Goal: Task Accomplishment & Management: Manage account settings

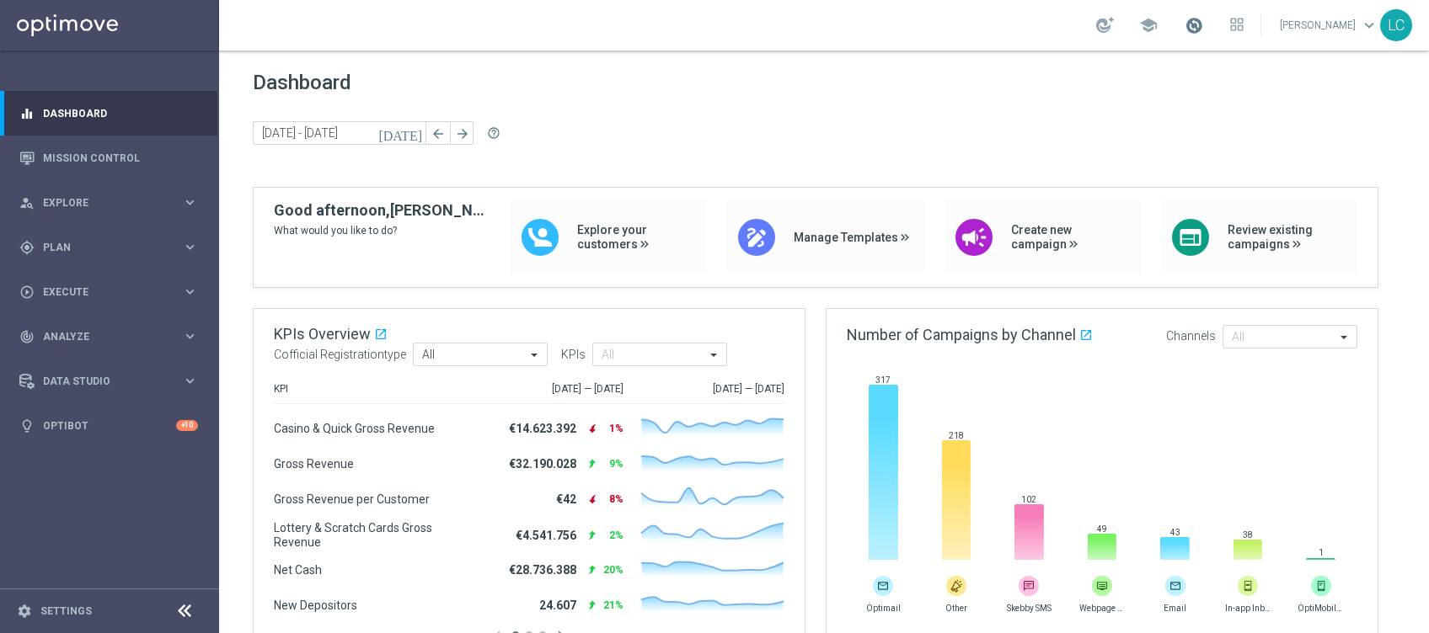
click at [1189, 19] on span at bounding box center [1193, 25] width 19 height 19
click at [67, 237] on div "gps_fixed Plan keyboard_arrow_right" at bounding box center [108, 247] width 217 height 45
click at [72, 284] on link "Target Groups" at bounding box center [109, 281] width 131 height 13
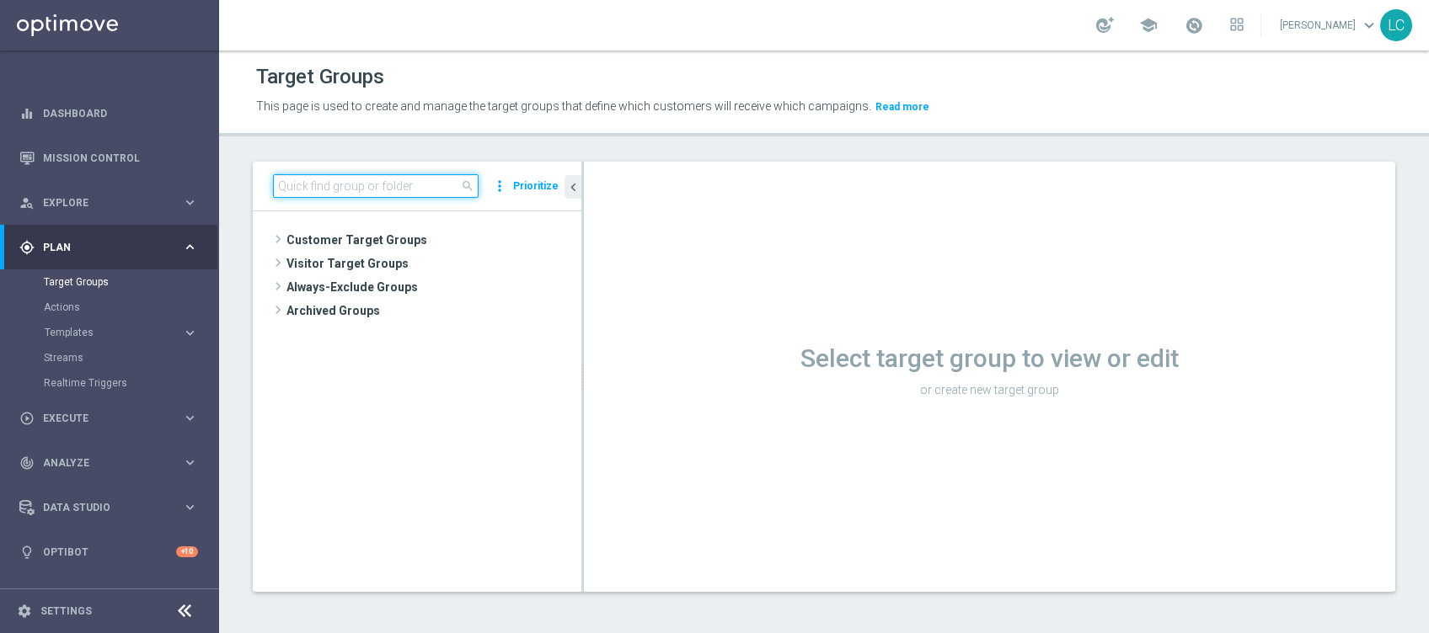
click at [320, 185] on input at bounding box center [376, 186] width 206 height 24
paste input "Active BETTING nosaldo GGR > 0 L3M modeH"
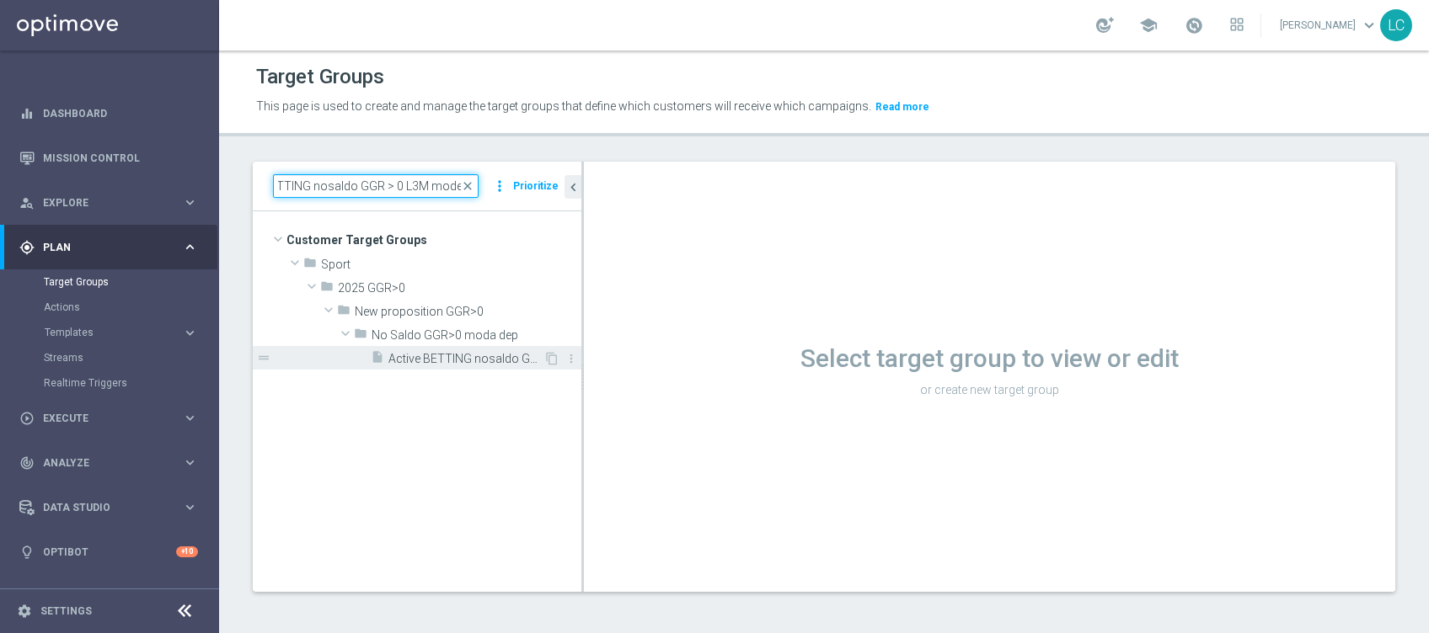
type input "Active BETTING nosaldo GGR > 0 L3M modeH"
click at [431, 357] on span "Active BETTING nosaldo GGR > 0 L3M modeH" at bounding box center [465, 359] width 155 height 14
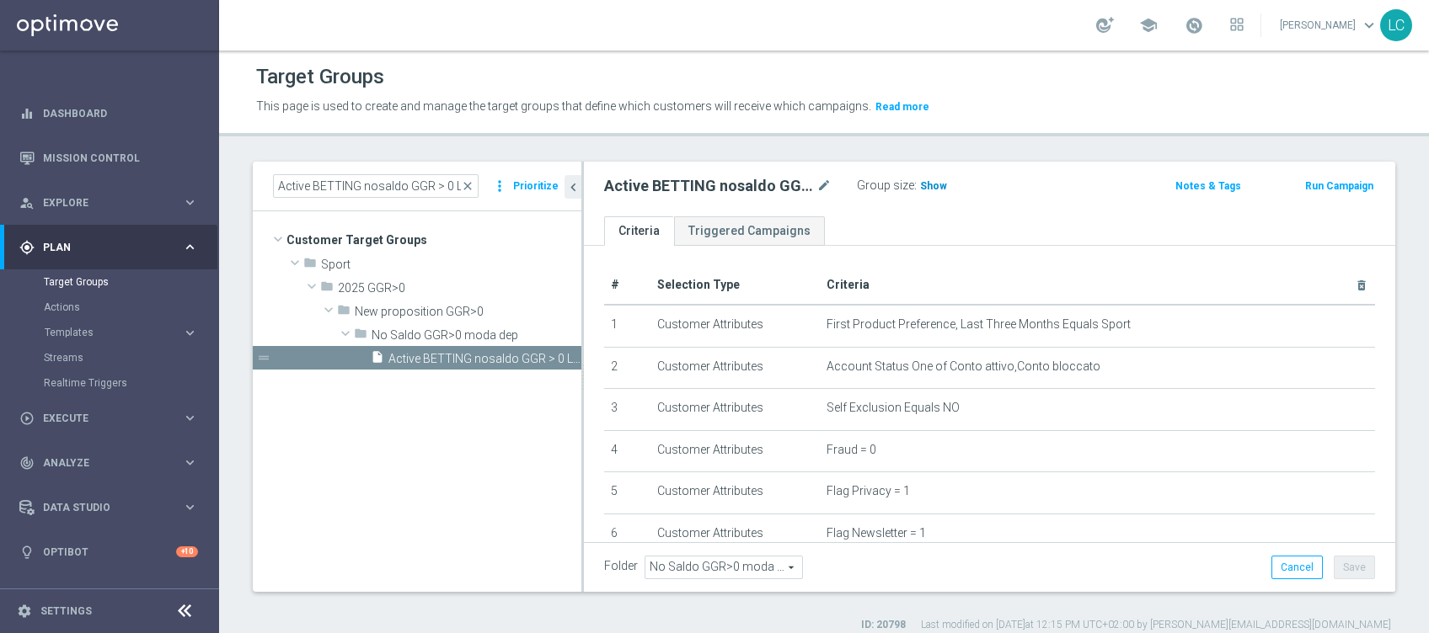
click at [936, 187] on span "Show" at bounding box center [933, 186] width 27 height 12
click at [472, 182] on span "close" at bounding box center [467, 185] width 13 height 13
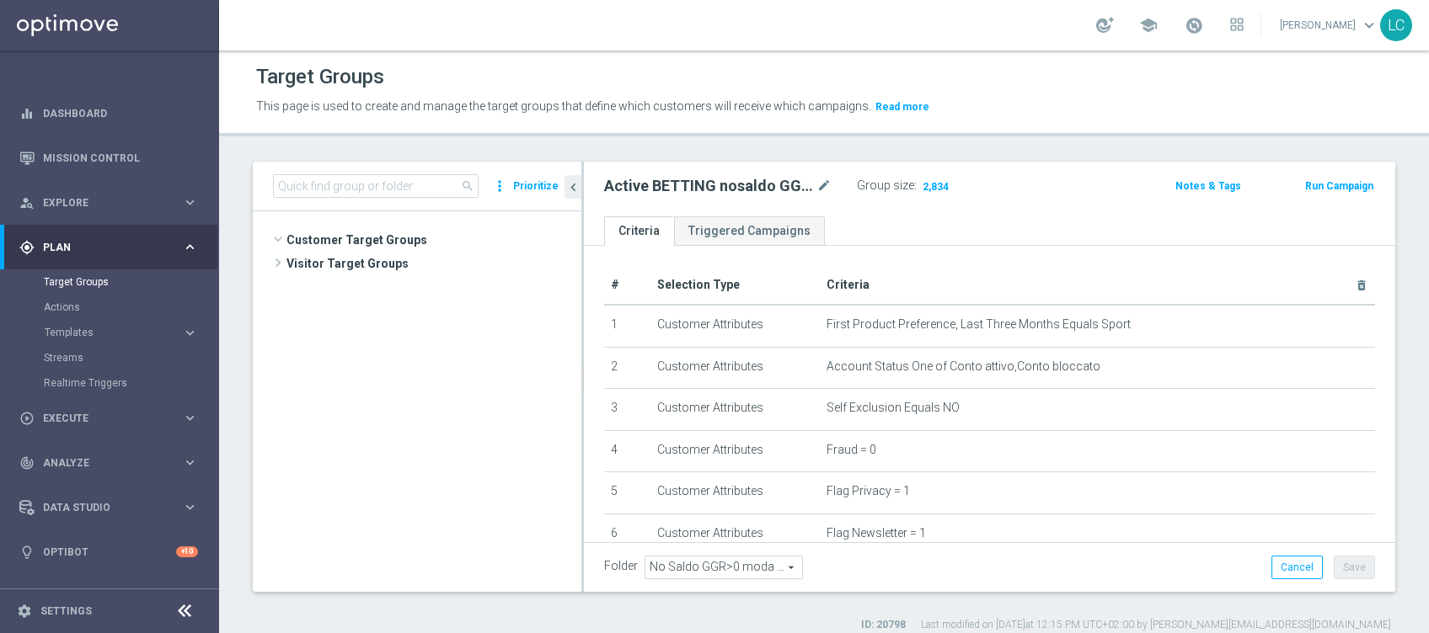
scroll to position [620, 0]
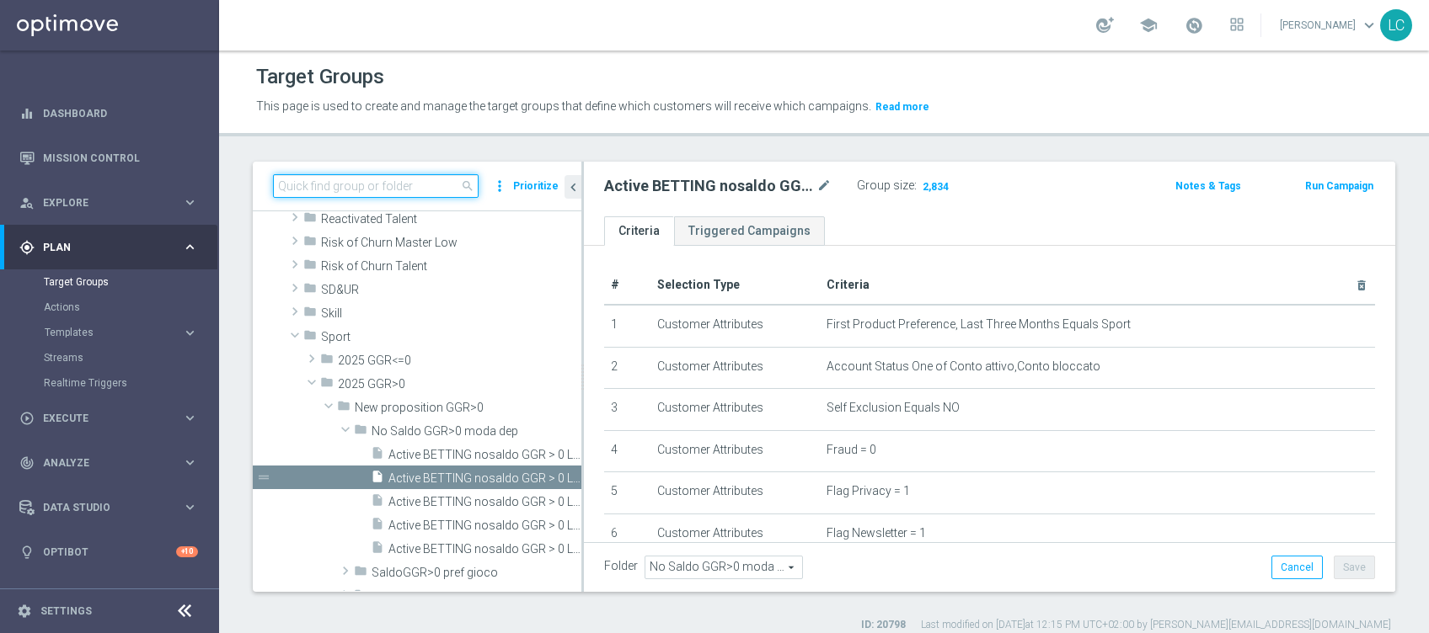
click at [460, 183] on input at bounding box center [376, 186] width 206 height 24
paste input "Active BETTING nosaldo GGR > 0 L3M modeM"
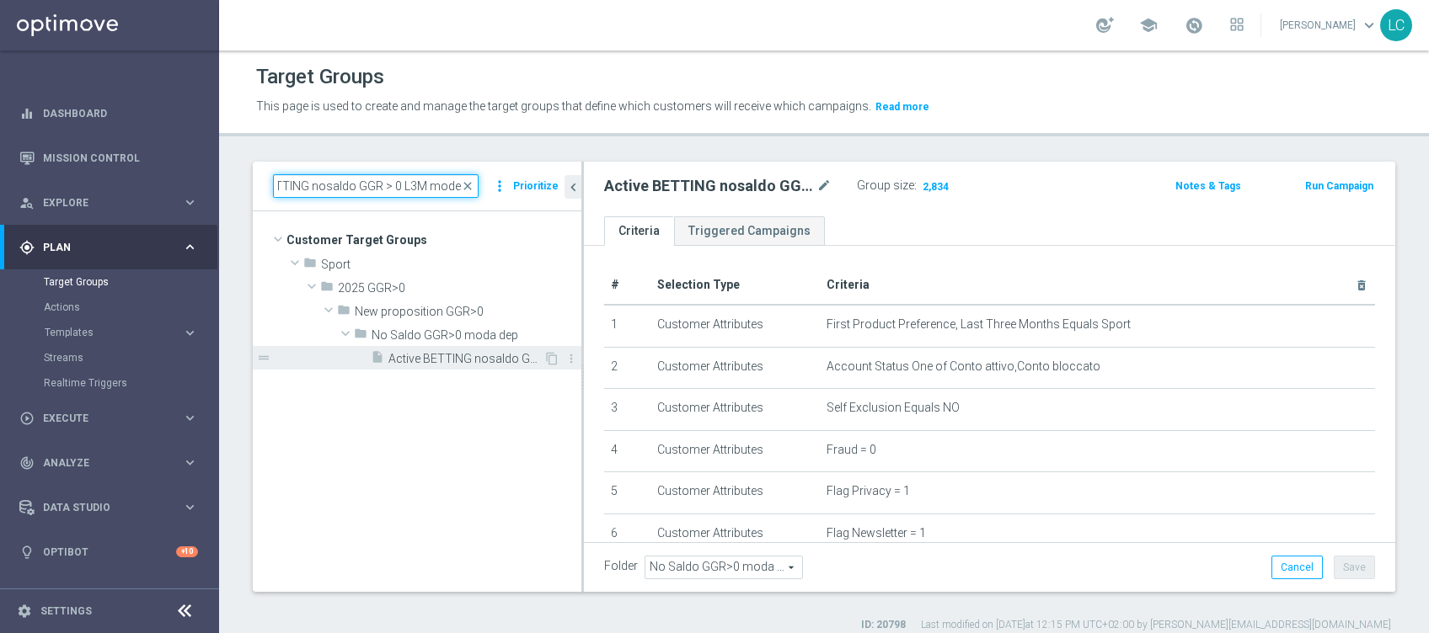
type input "Active BETTING nosaldo GGR > 0 L3M modeM"
click at [460, 350] on div "insert_drive_file Active BETTING nosaldo GGR > 0 L3M modeM" at bounding box center [457, 358] width 173 height 24
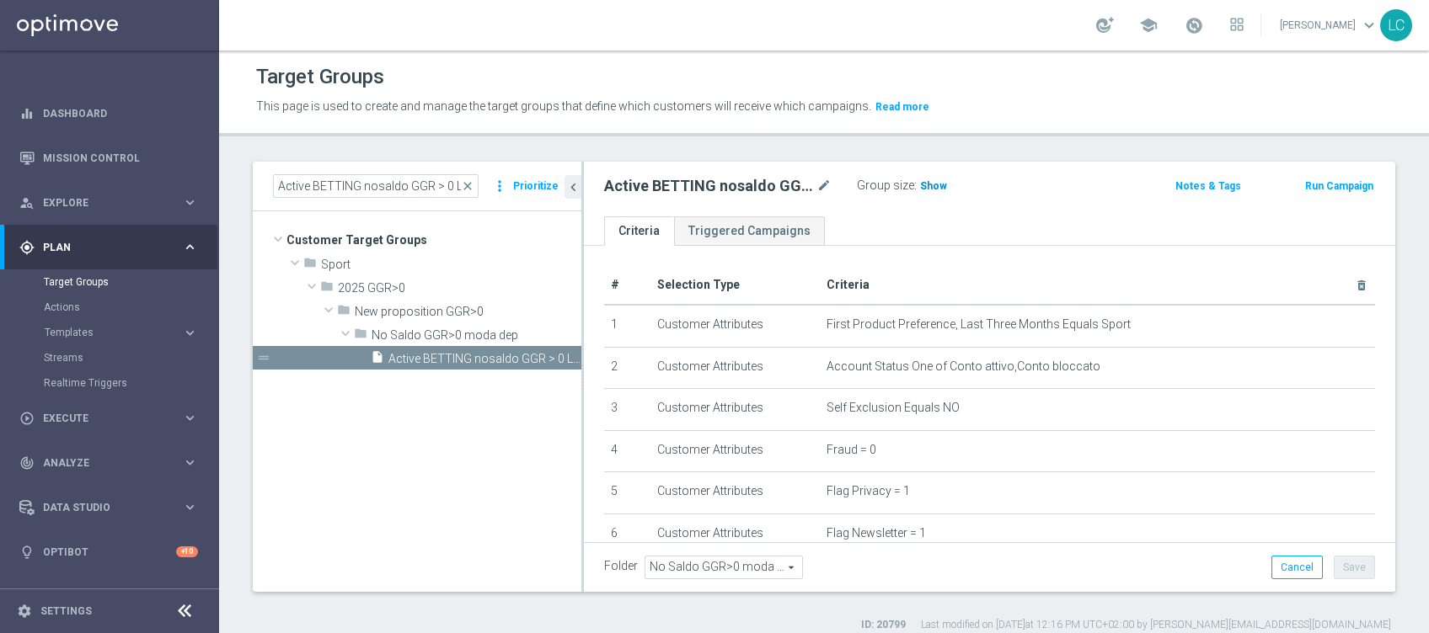
click at [930, 182] on span "Show" at bounding box center [933, 186] width 27 height 12
click at [472, 182] on span "close" at bounding box center [467, 185] width 13 height 13
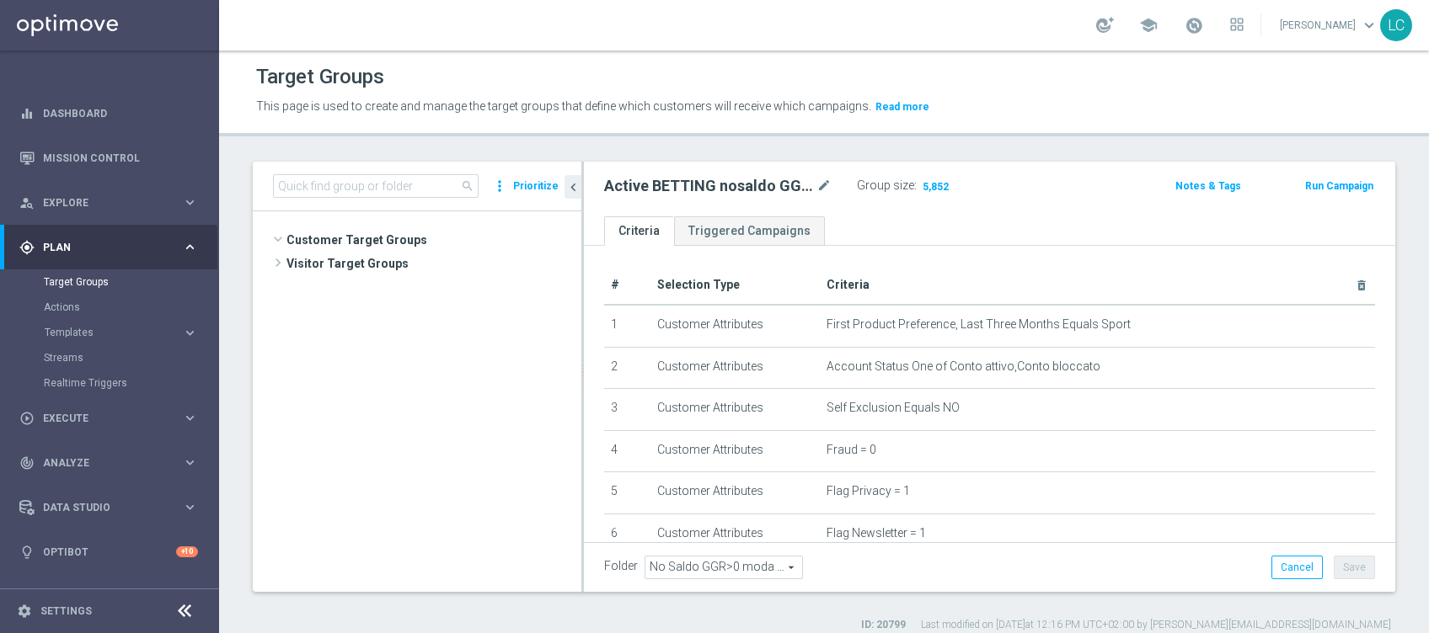
scroll to position [664, 0]
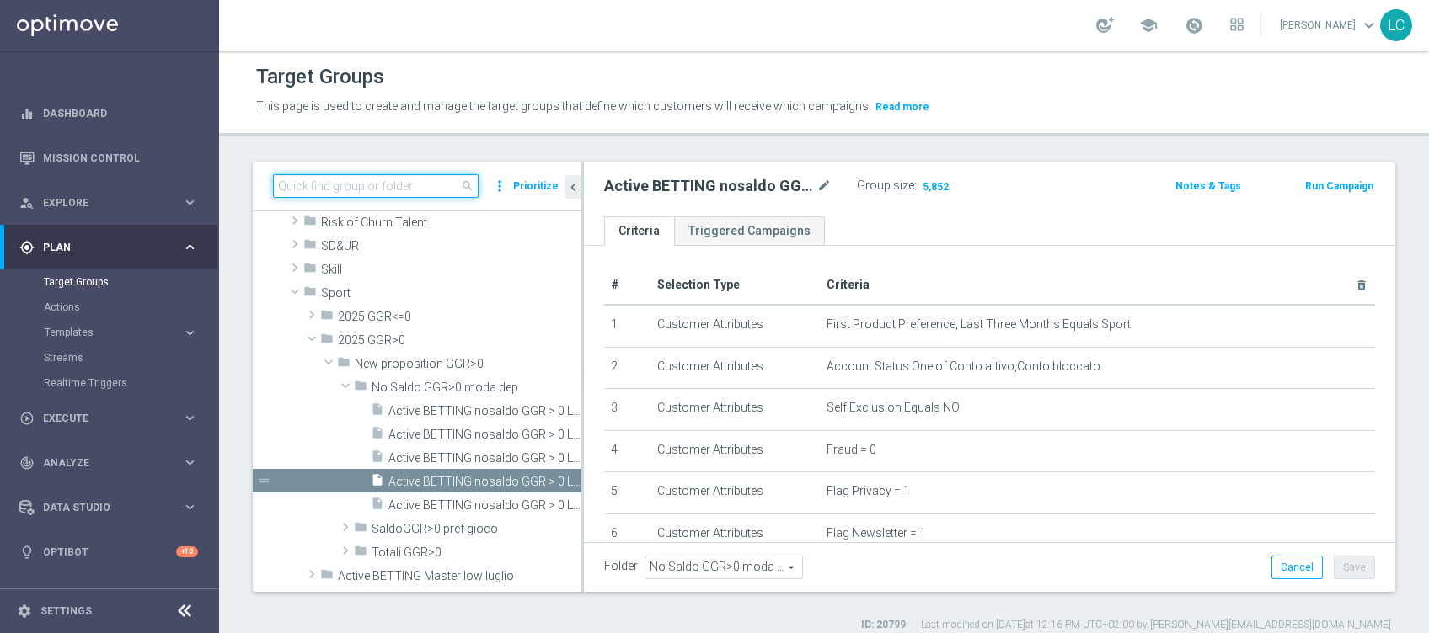
click at [431, 174] on input at bounding box center [376, 186] width 206 height 24
paste input "Active BETTING nosaldo GGR > 0 L3M modeL"
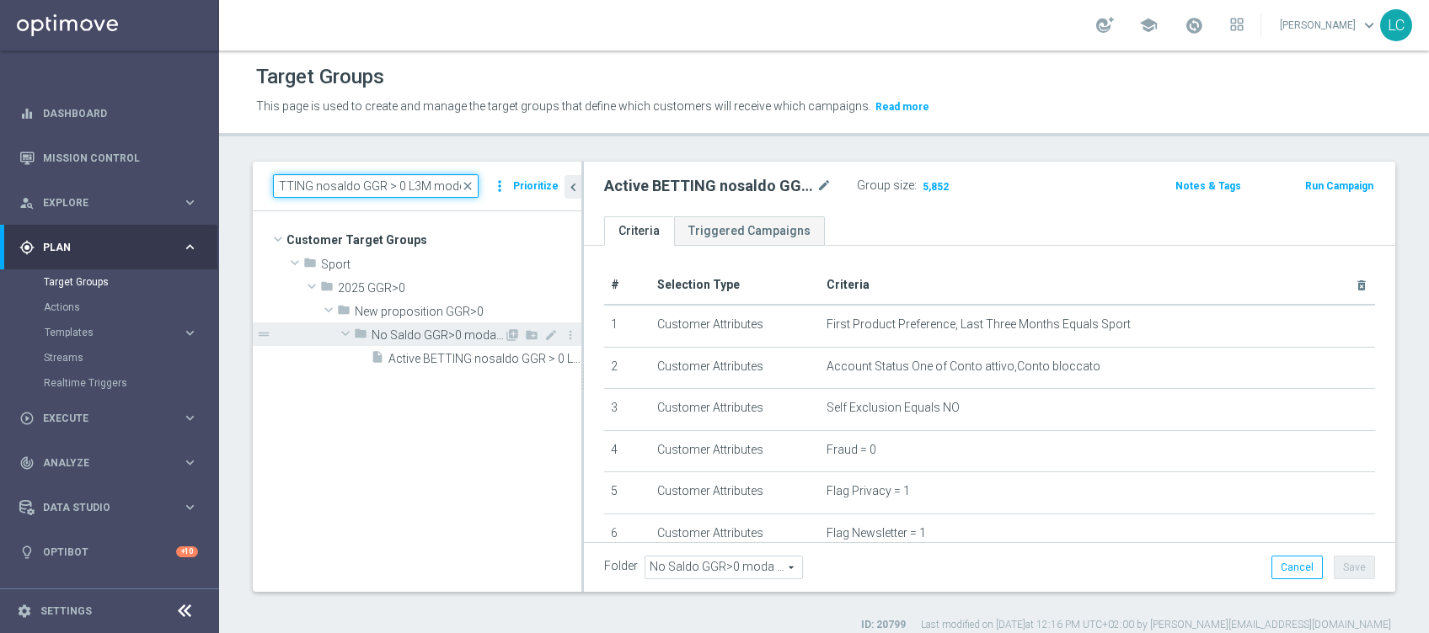
scroll to position [0, 0]
type input "Active BETTING nosaldo GGR > 0 L3M modeL"
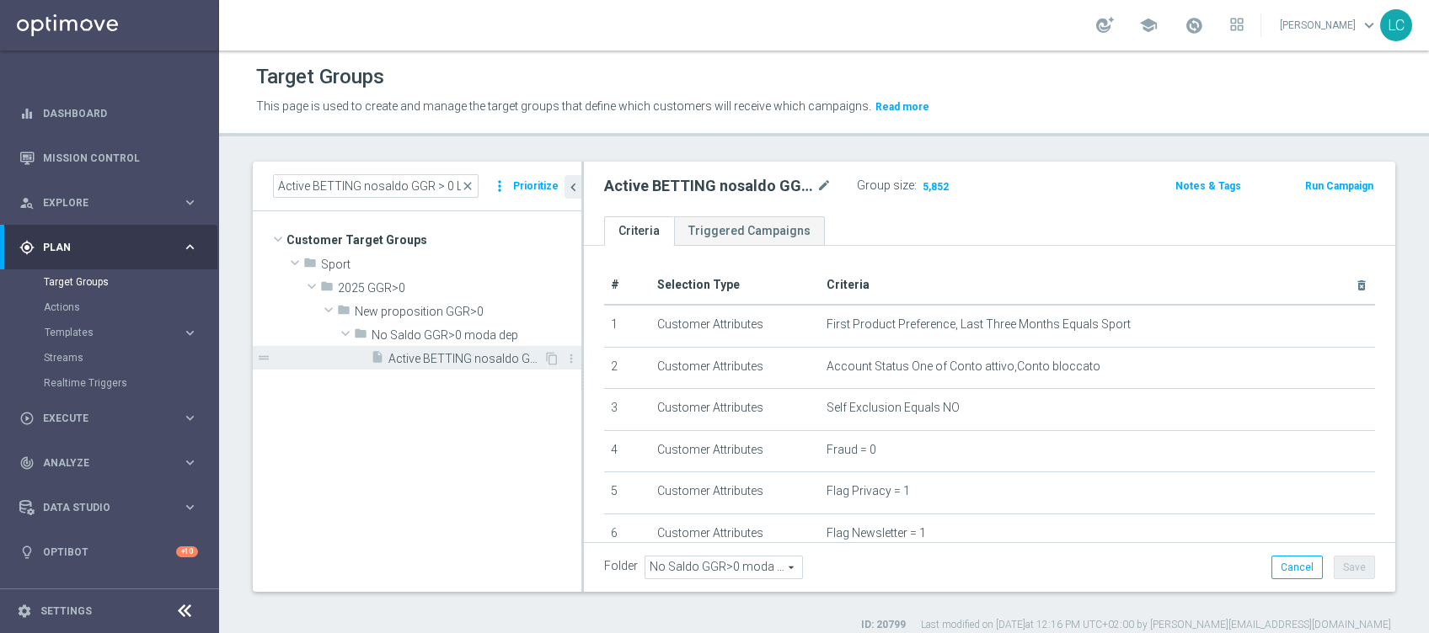
click at [503, 354] on span "Active BETTING nosaldo GGR > 0 L3M modeL" at bounding box center [465, 359] width 155 height 14
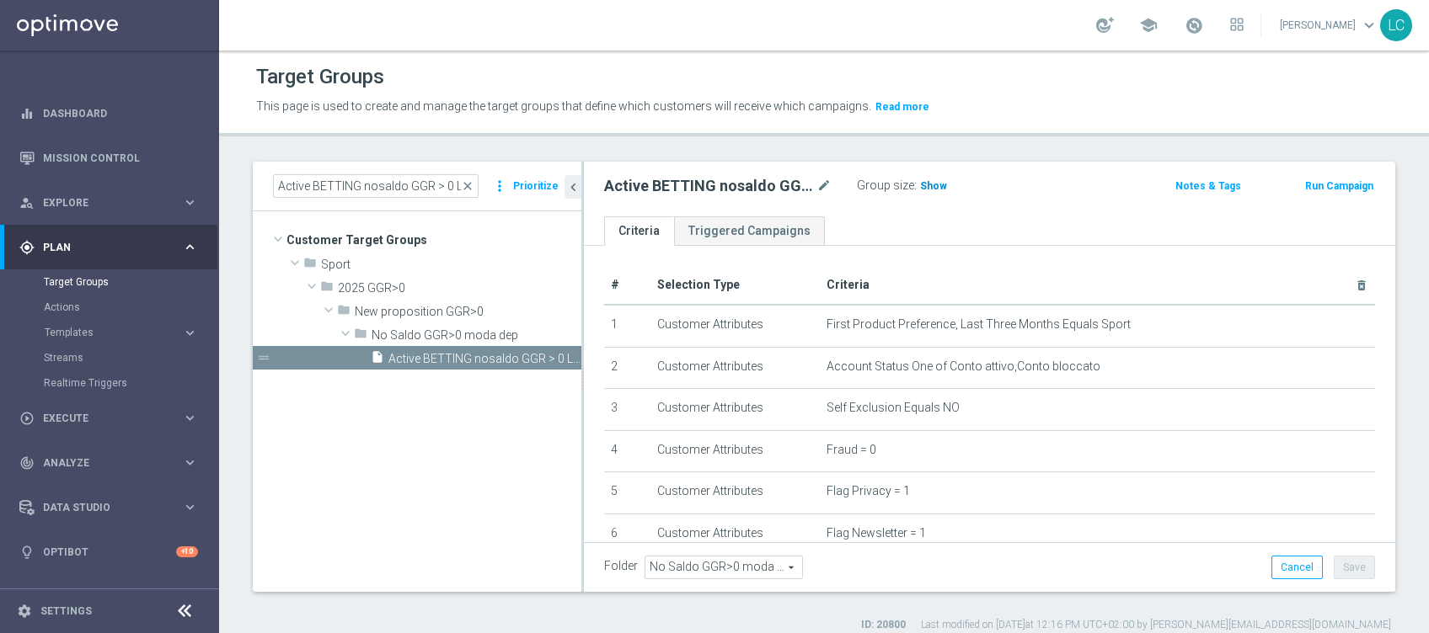
click at [930, 181] on span "Show" at bounding box center [933, 186] width 27 height 12
click at [472, 184] on span "close" at bounding box center [467, 185] width 13 height 13
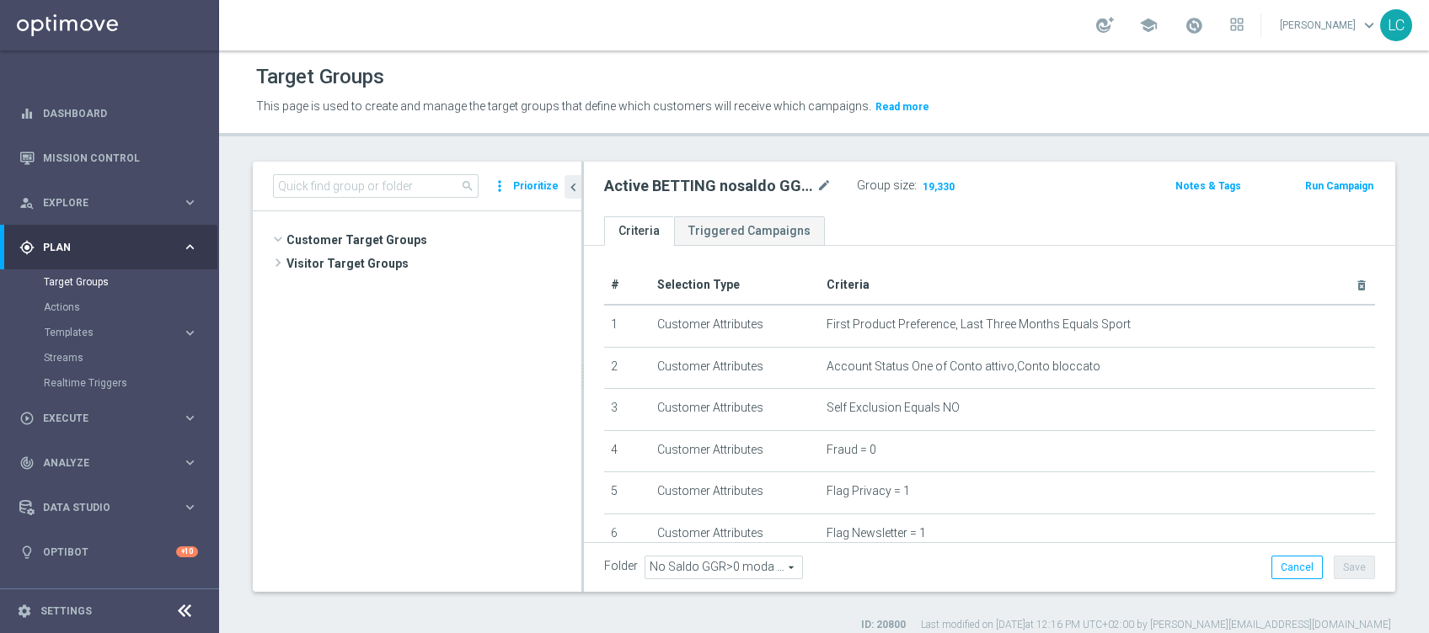
scroll to position [642, 0]
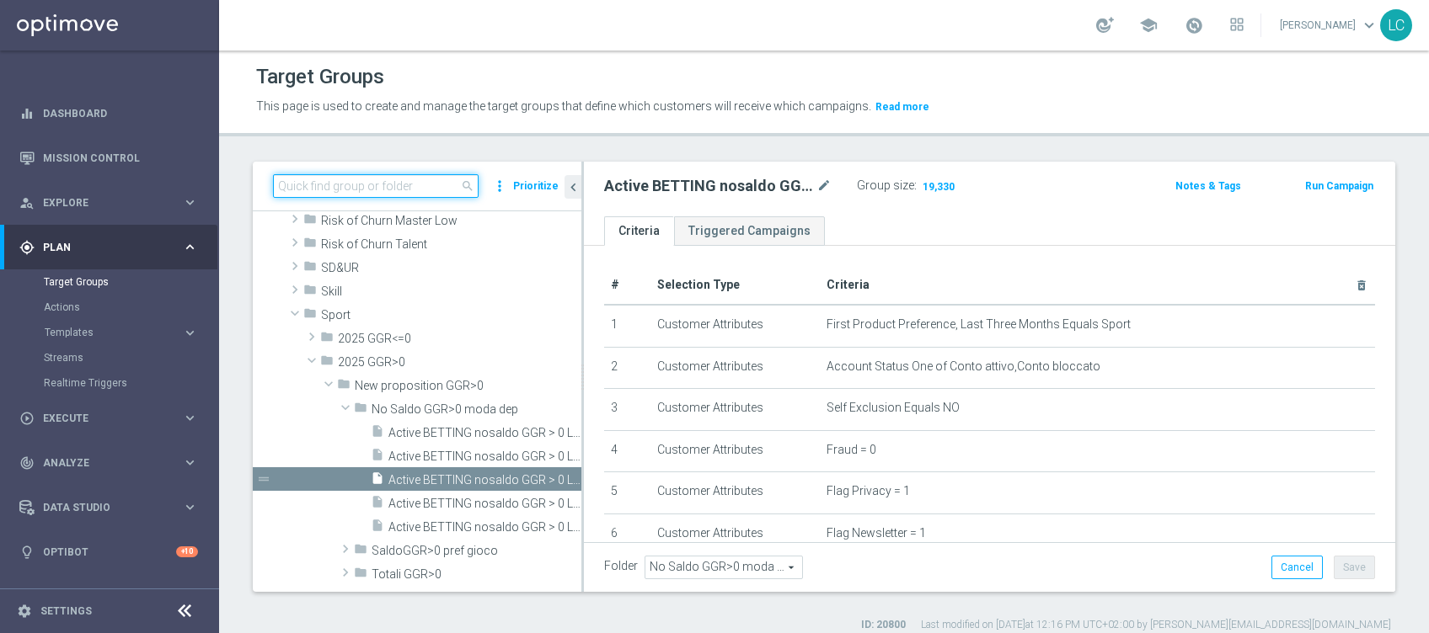
click at [448, 185] on input at bounding box center [376, 186] width 206 height 24
paste input "Active BETTING saldo GGR > 0 L3M TOTALI"
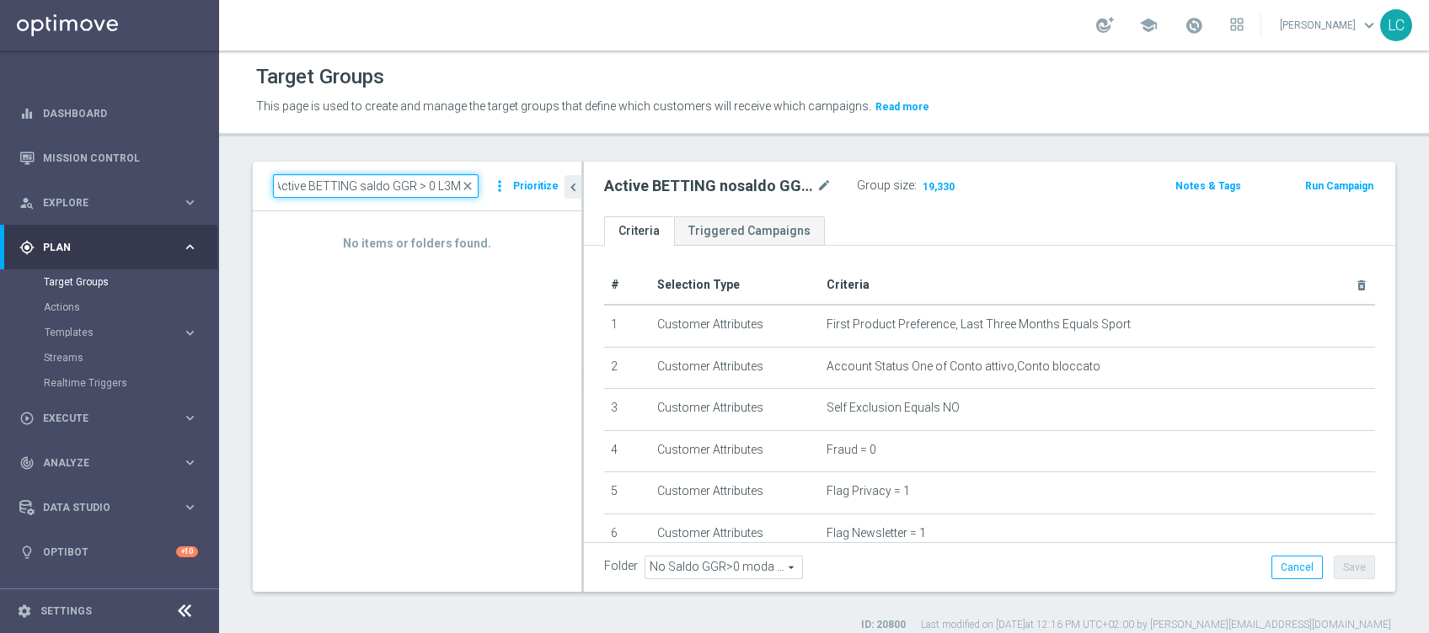
scroll to position [0, 0]
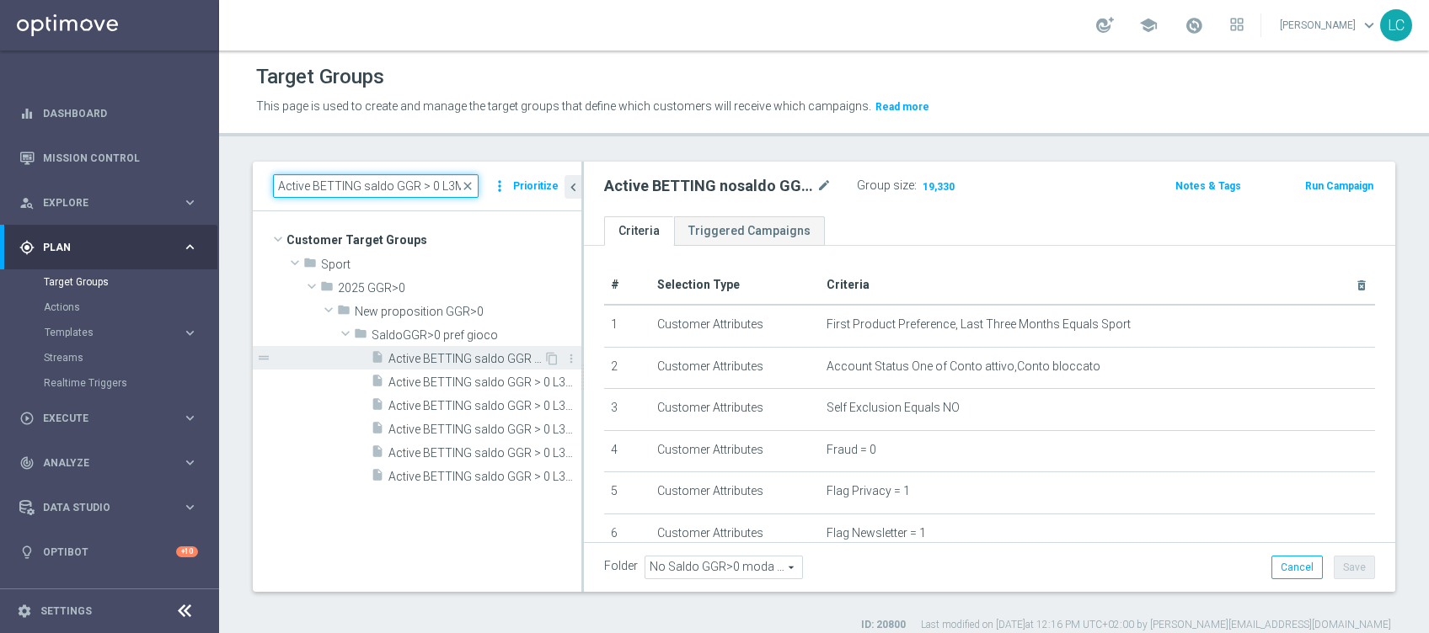
type input "Active BETTING saldo GGR > 0 L3M"
click at [462, 355] on span "Active BETTING saldo GGR > 0 L3M" at bounding box center [465, 359] width 155 height 14
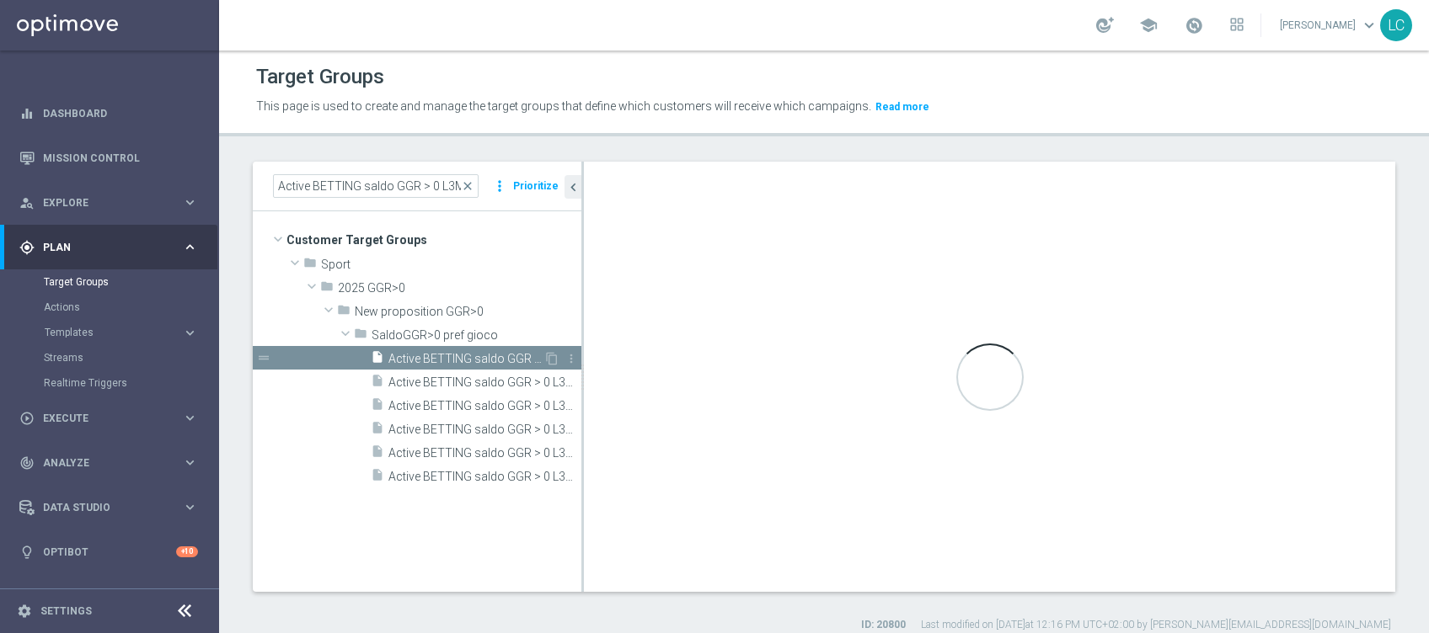
type input "SaldoGGR>0 pref gioco"
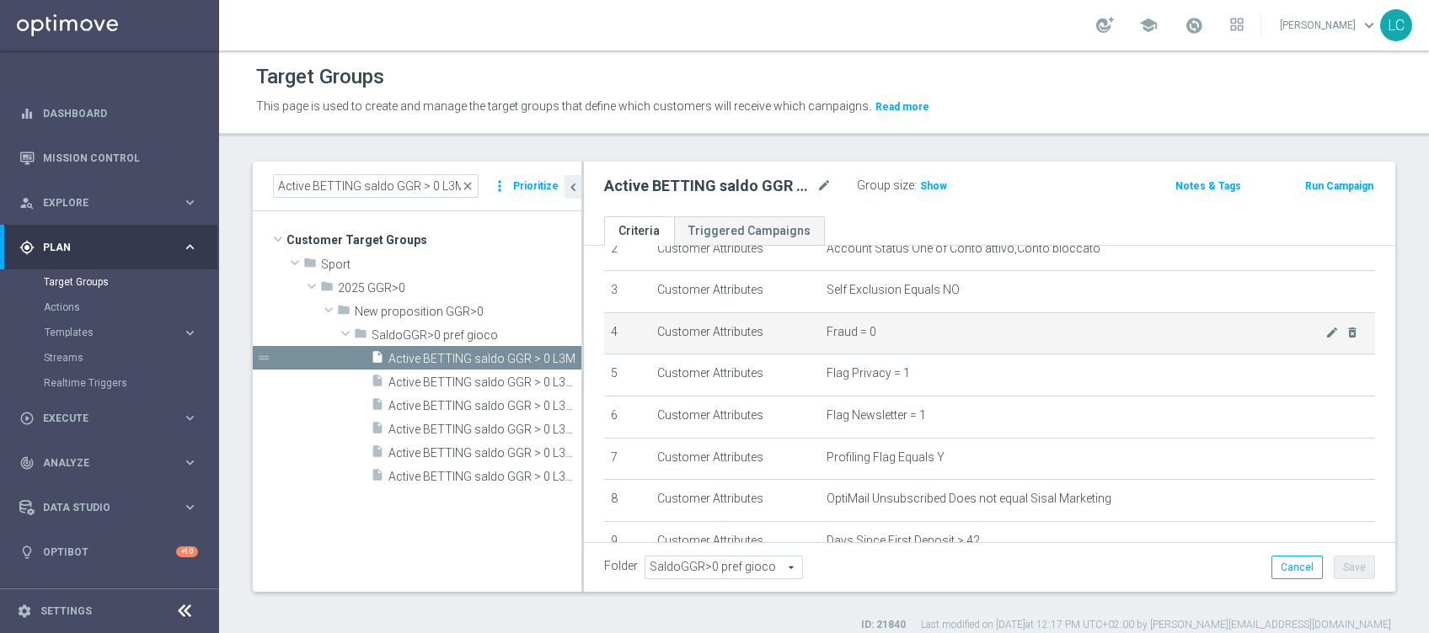
scroll to position [40, 0]
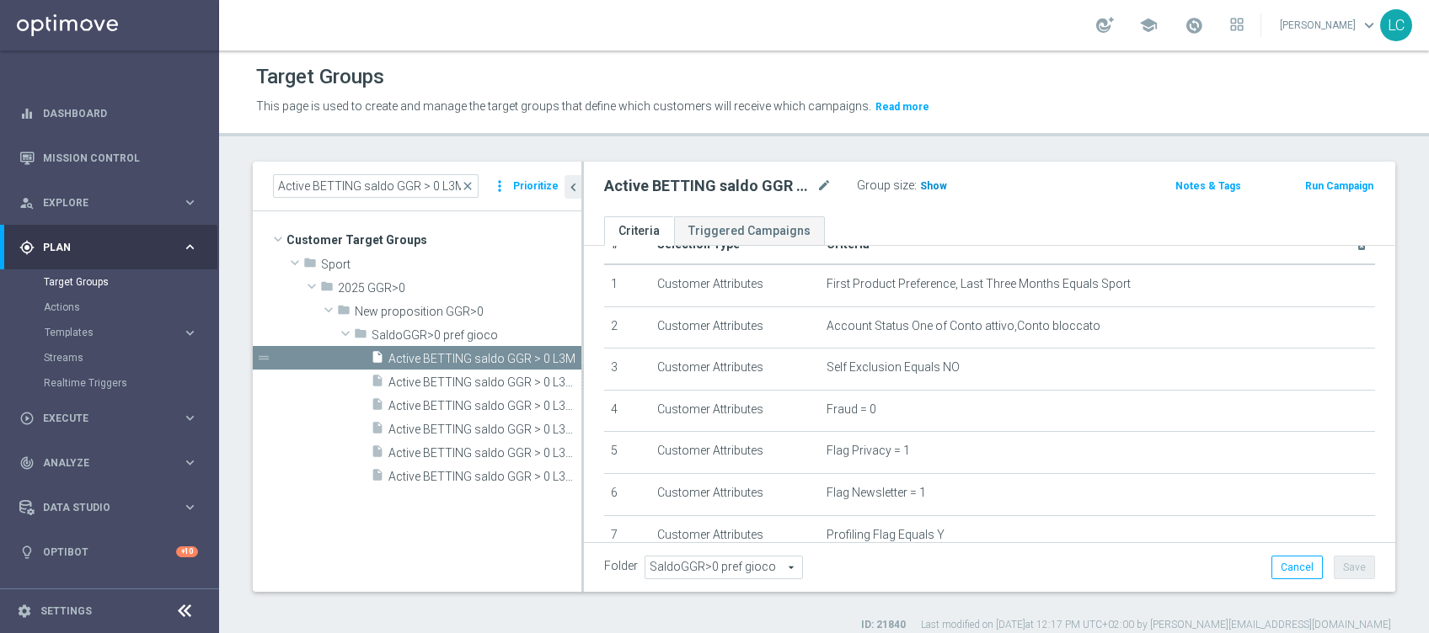
click at [937, 181] on span "Show" at bounding box center [933, 186] width 27 height 12
click at [285, 185] on input "Active BETTING saldo GGR > 0 L3M" at bounding box center [376, 186] width 206 height 24
drag, startPoint x: 285, startPoint y: 185, endPoint x: 555, endPoint y: 225, distance: 273.3
click at [555, 225] on div "Active BETTING saldo GGR > 0 L3M close more_vert Prioritize Customer Target Gro…" at bounding box center [417, 377] width 329 height 430
click at [1039, 173] on div "Active BETTING saldo GGR > 0 L3M mode_edit Group size : Show Calculating… Notes…" at bounding box center [989, 189] width 811 height 55
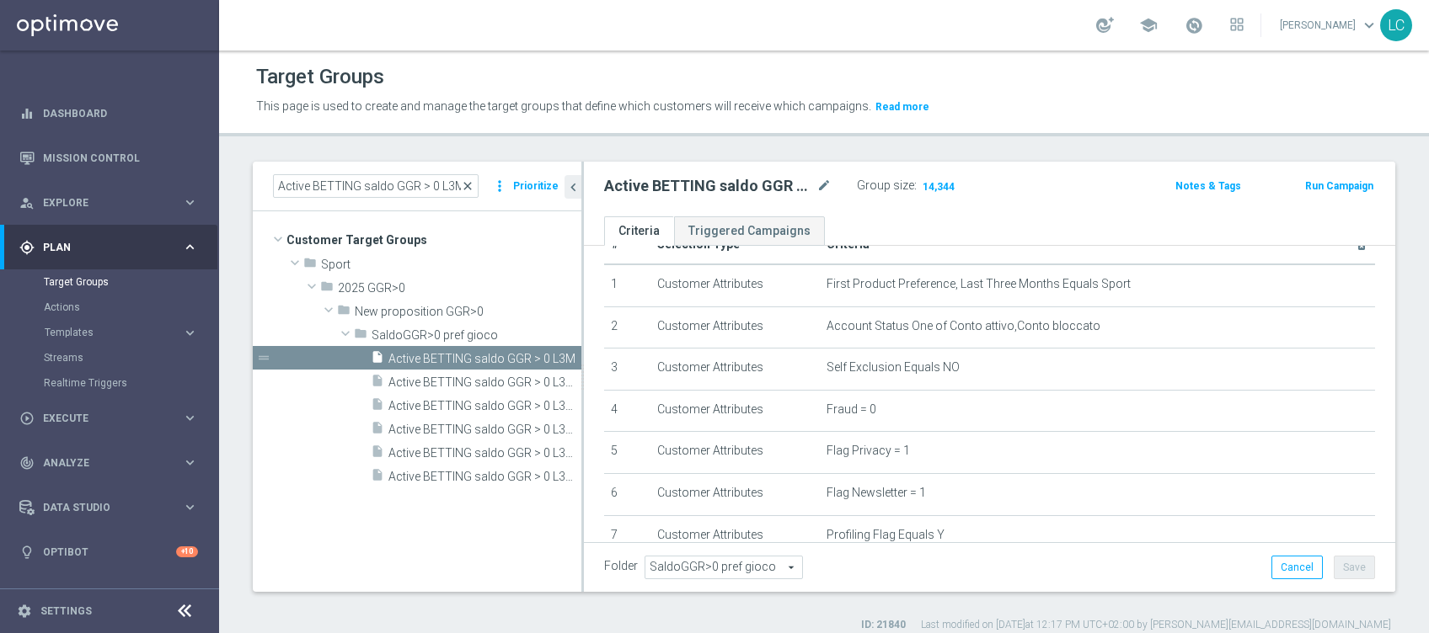
click at [468, 181] on span "close" at bounding box center [467, 185] width 13 height 13
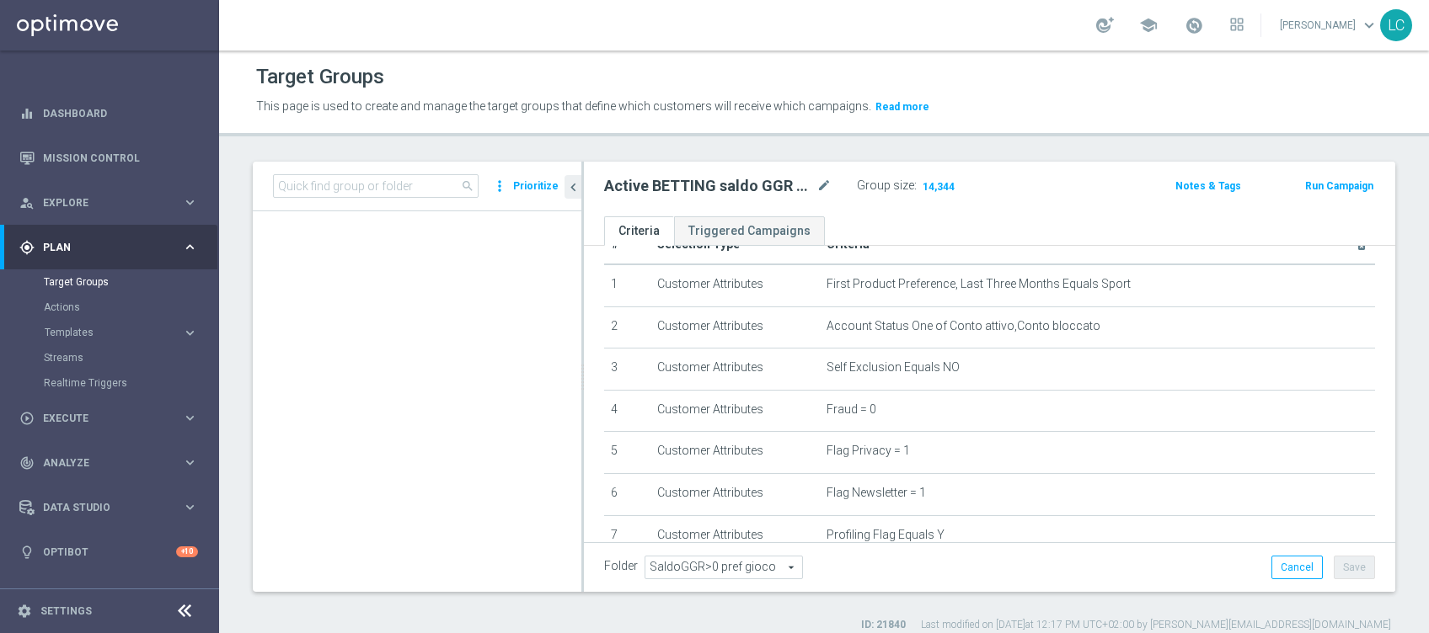
scroll to position [729, 0]
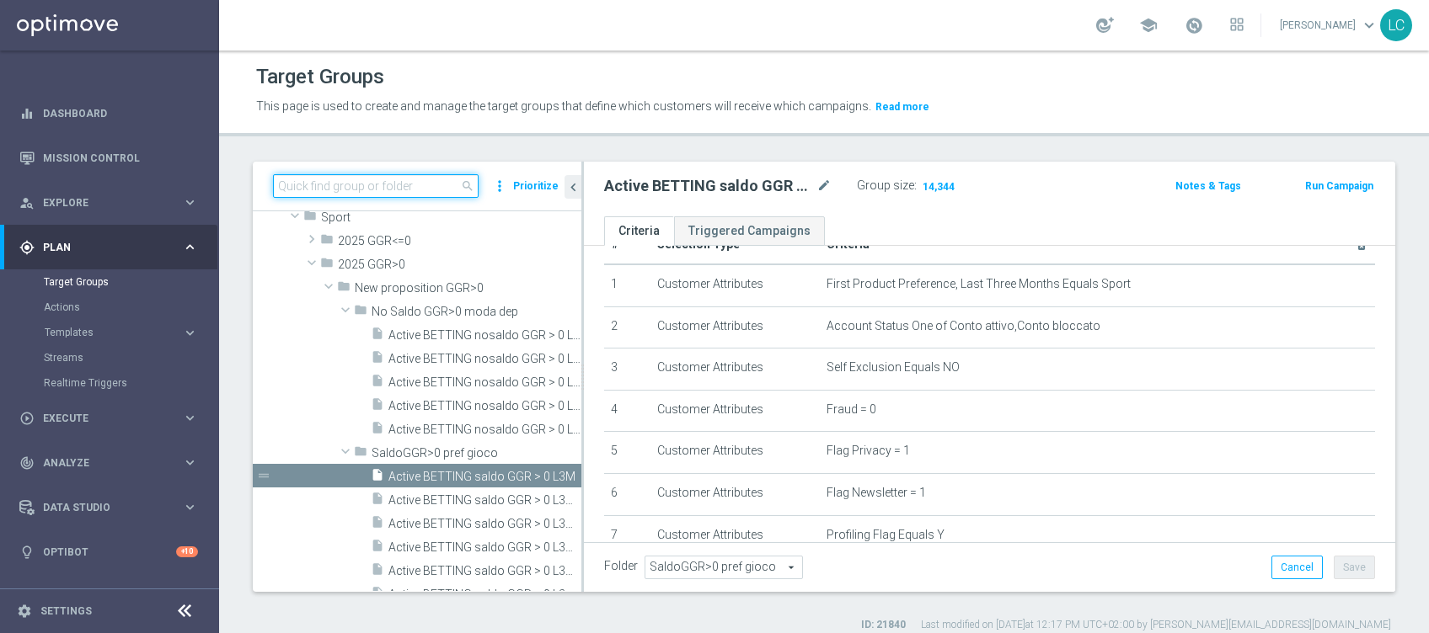
click at [452, 183] on input at bounding box center [376, 186] width 206 height 24
paste input "Active BETTING Master low TOTALI GGRnb>0"
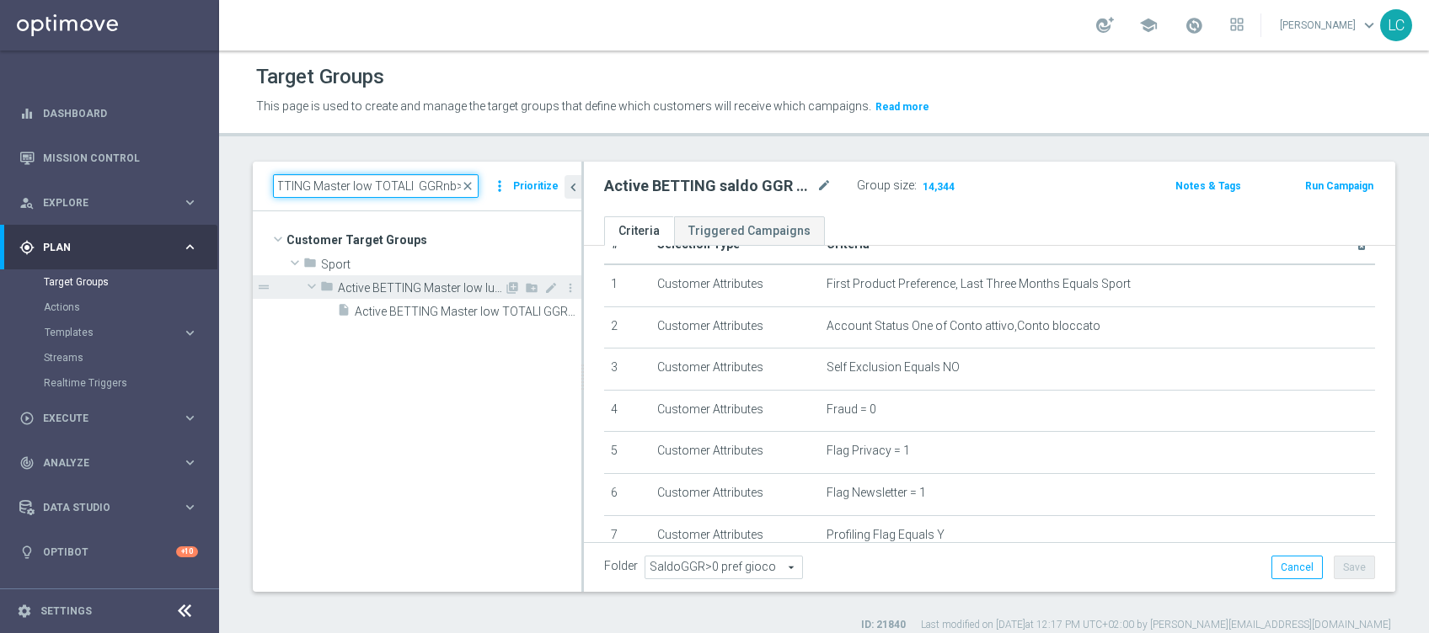
type input "Active BETTING Master low TOTALI GGRnb>0"
click at [437, 297] on div "folder Active BETTING Master low luglio" at bounding box center [412, 287] width 184 height 24
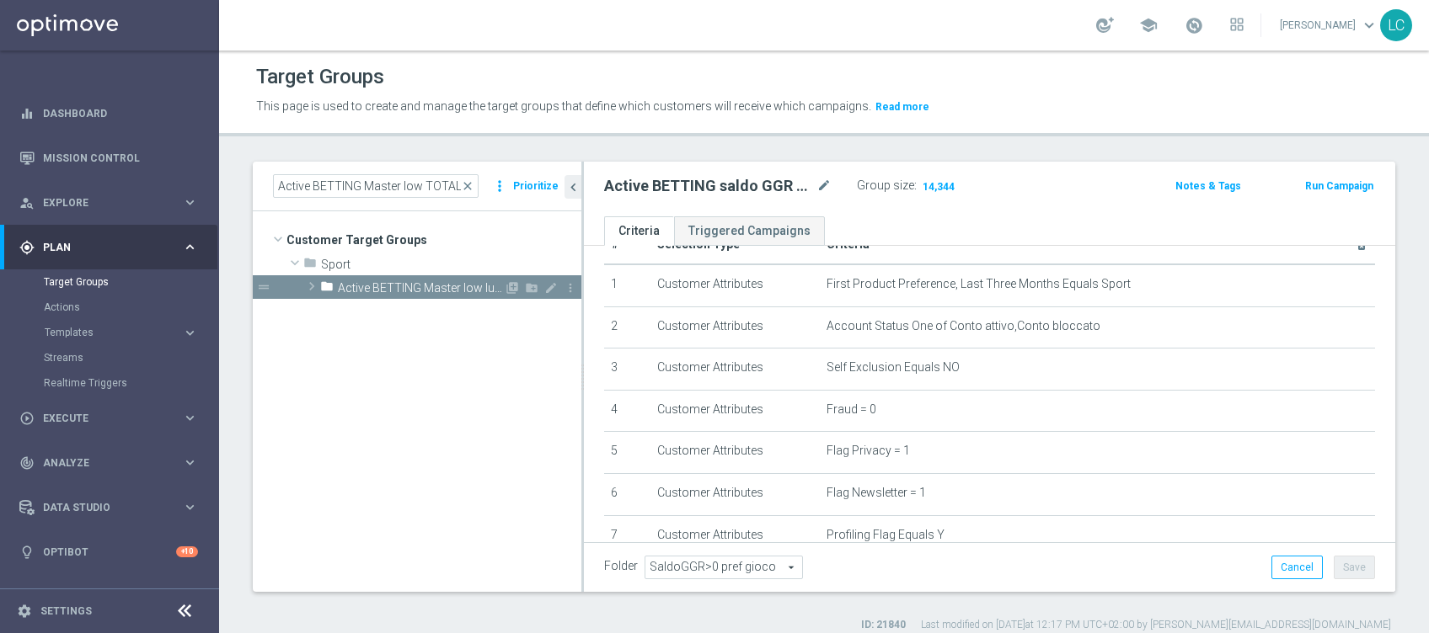
click at [445, 276] on div "folder Active BETTING Master low luglio" at bounding box center [412, 287] width 184 height 24
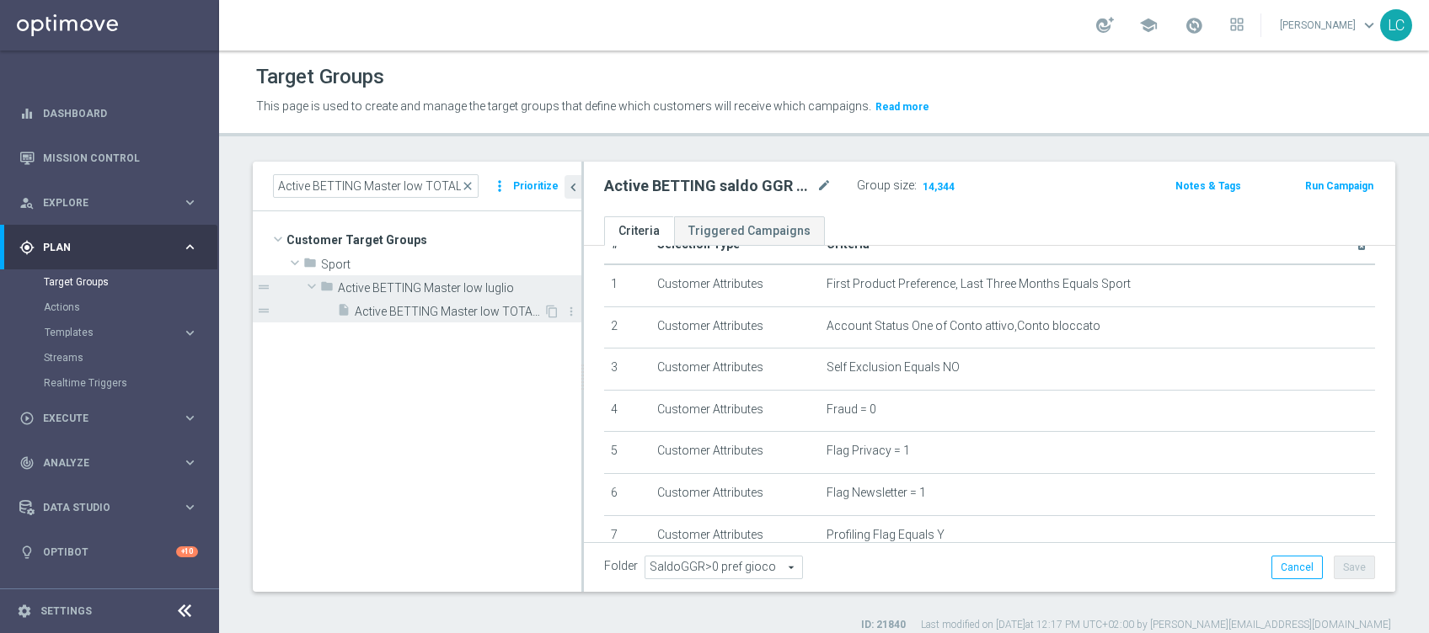
click at [446, 306] on span "Active BETTING Master low TOTALI GGRnb>0" at bounding box center [449, 312] width 189 height 14
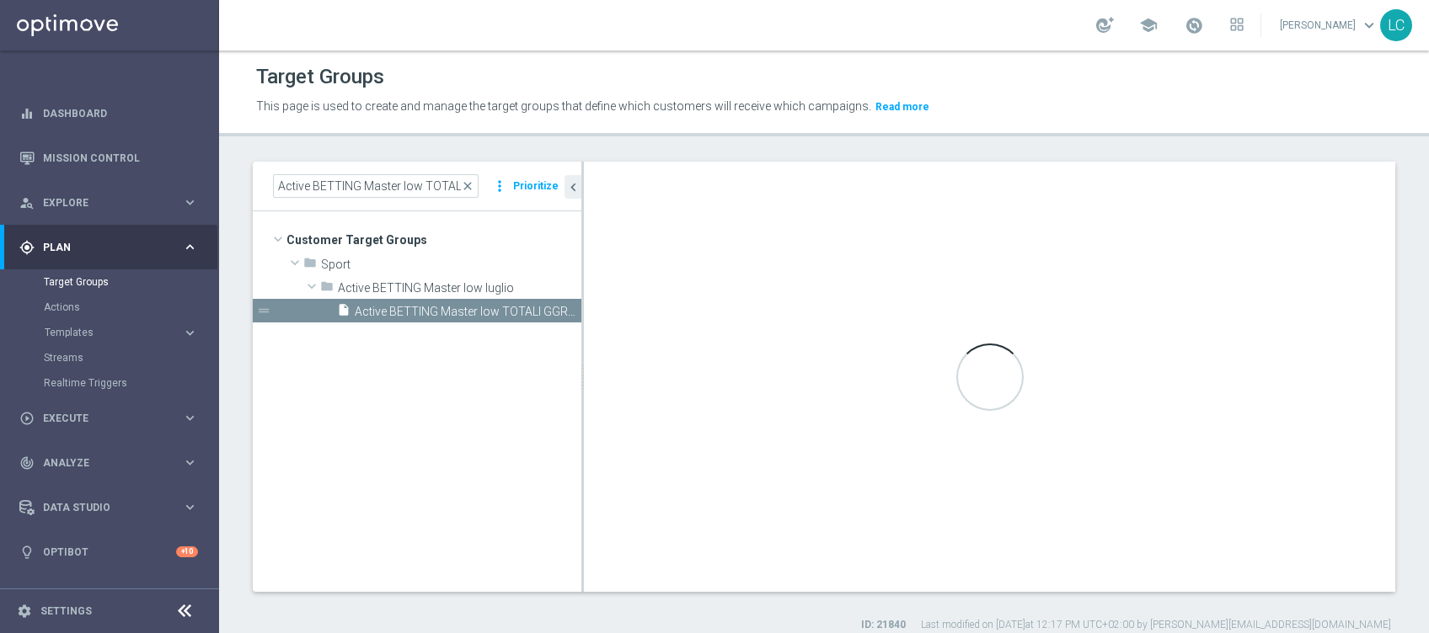
type input "Active BETTING Master low luglio"
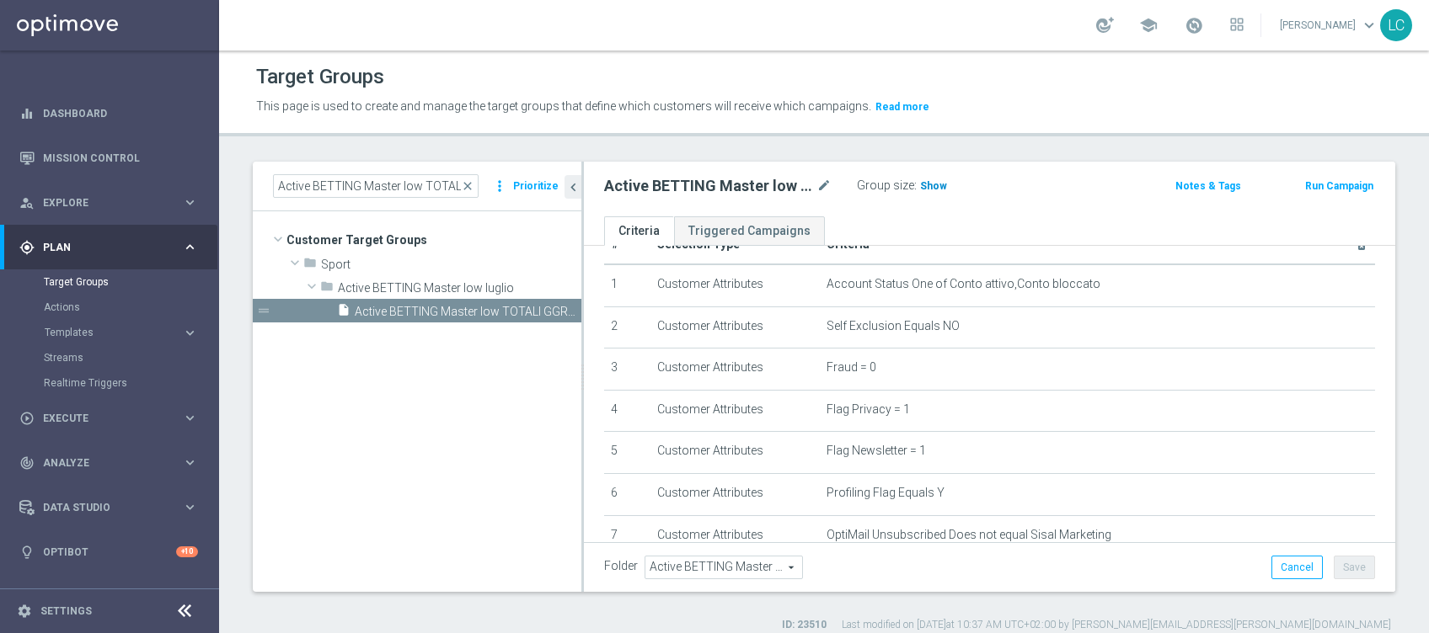
click at [924, 186] on span "Show" at bounding box center [933, 186] width 27 height 12
click at [467, 184] on span "close" at bounding box center [467, 185] width 13 height 13
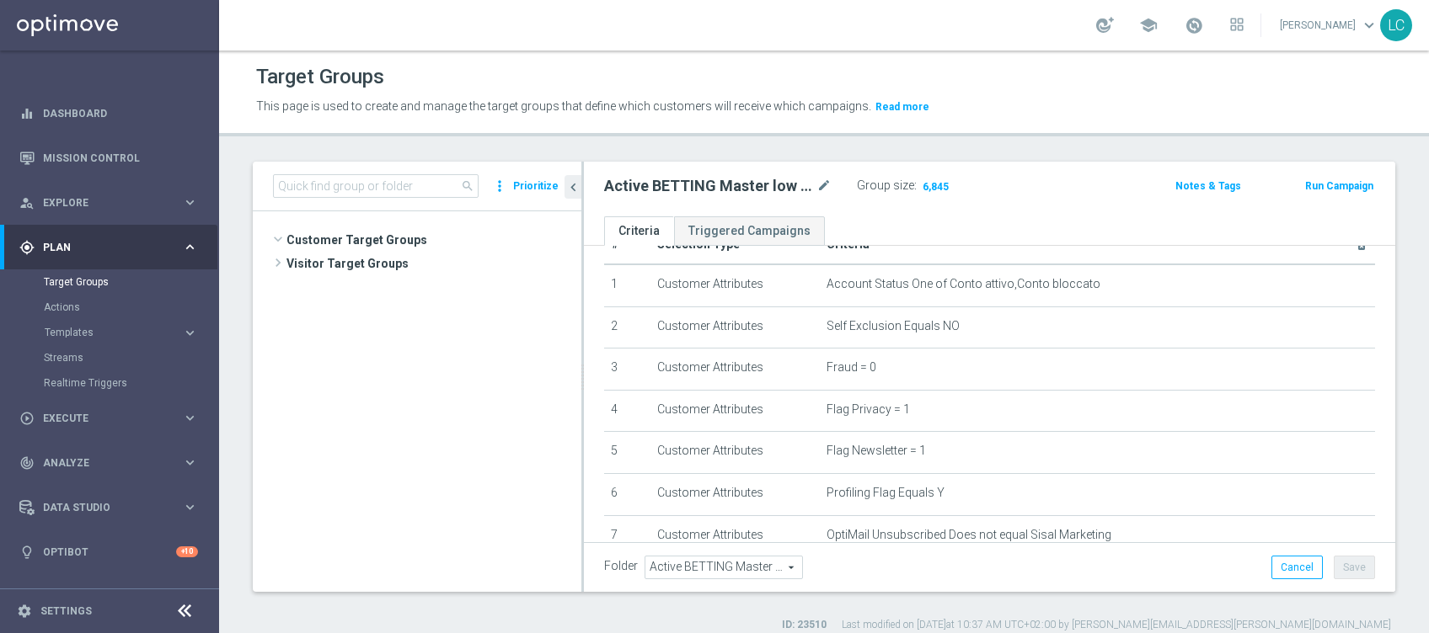
scroll to position [1255, 0]
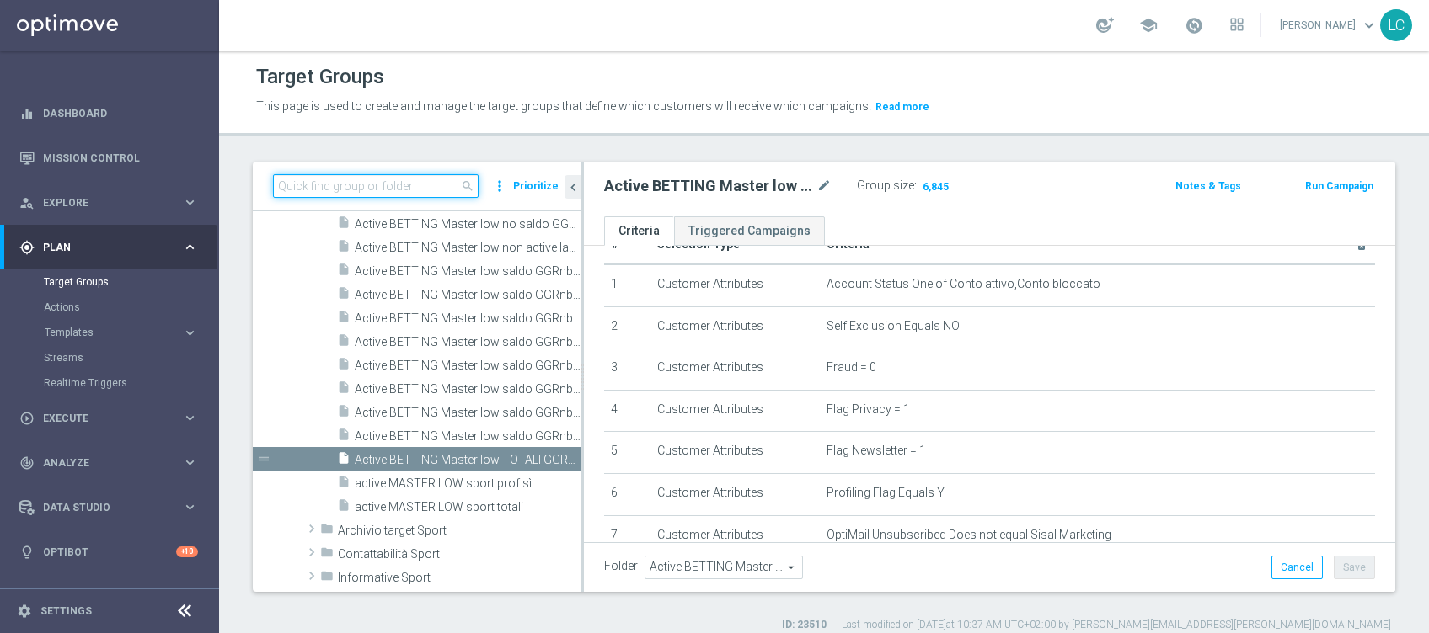
click at [447, 187] on input at bounding box center [376, 186] width 206 height 24
paste input "Active BETTING saldo GGR <= 0 L3M"
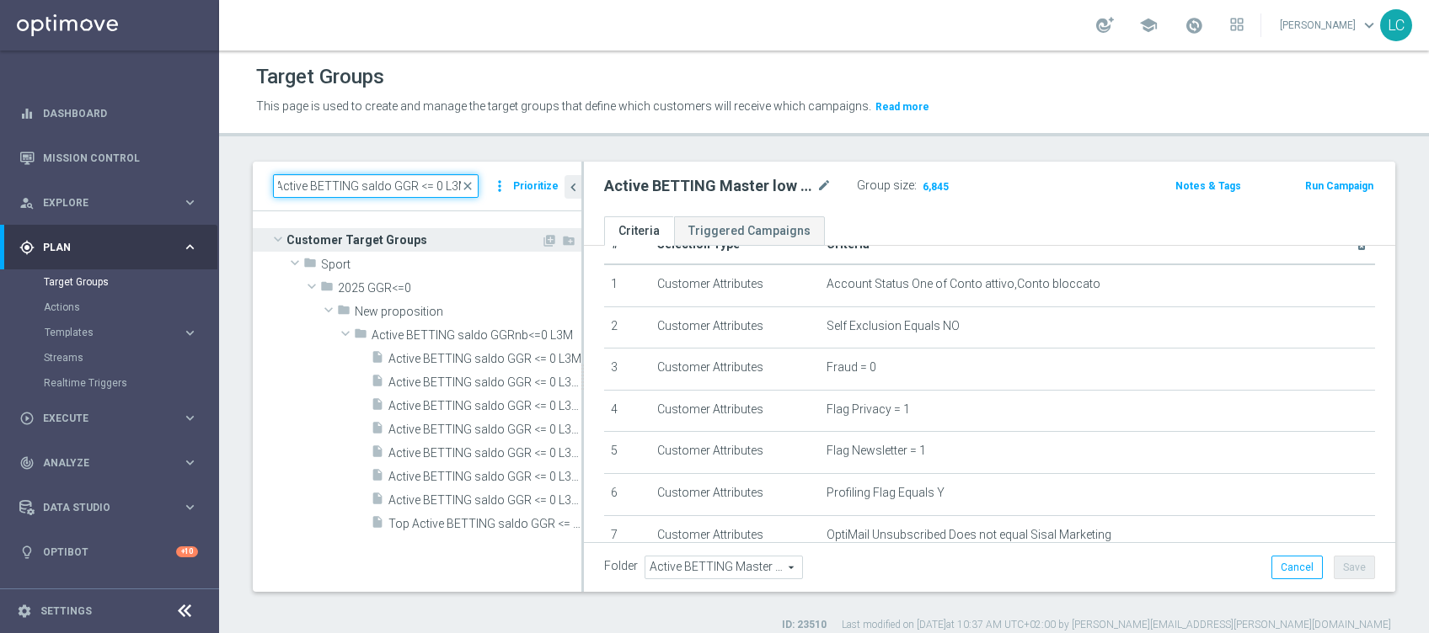
scroll to position [0, 0]
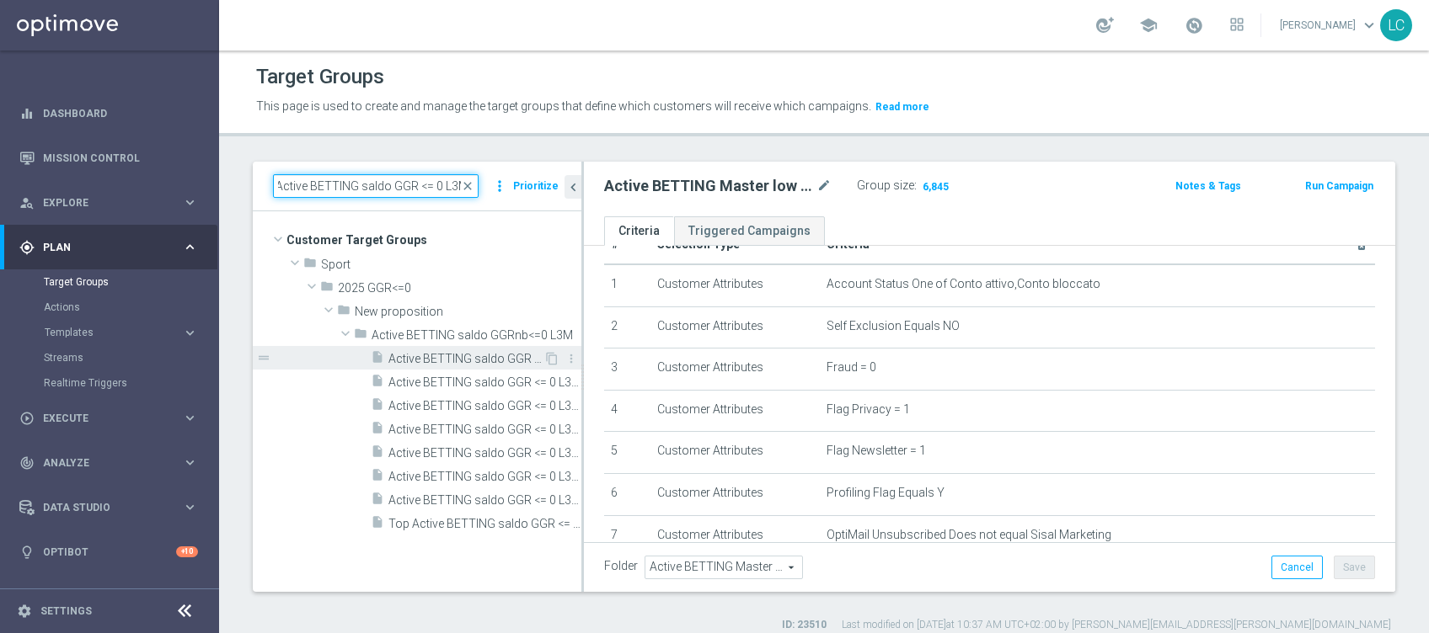
type input "Active BETTING saldo GGR <= 0 L3M"
click at [469, 352] on span "Active BETTING saldo GGR <= 0 L3M" at bounding box center [465, 359] width 155 height 14
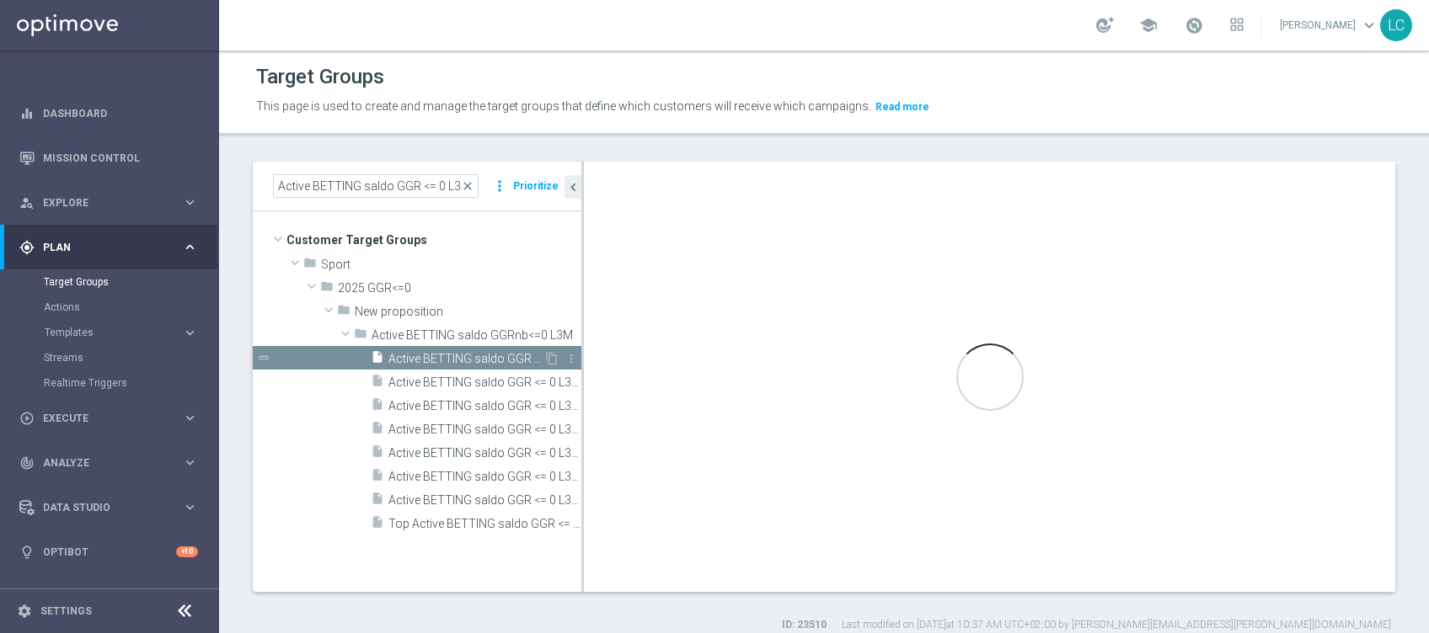
type input "Active BETTING saldo GGRnb<=0 L3M"
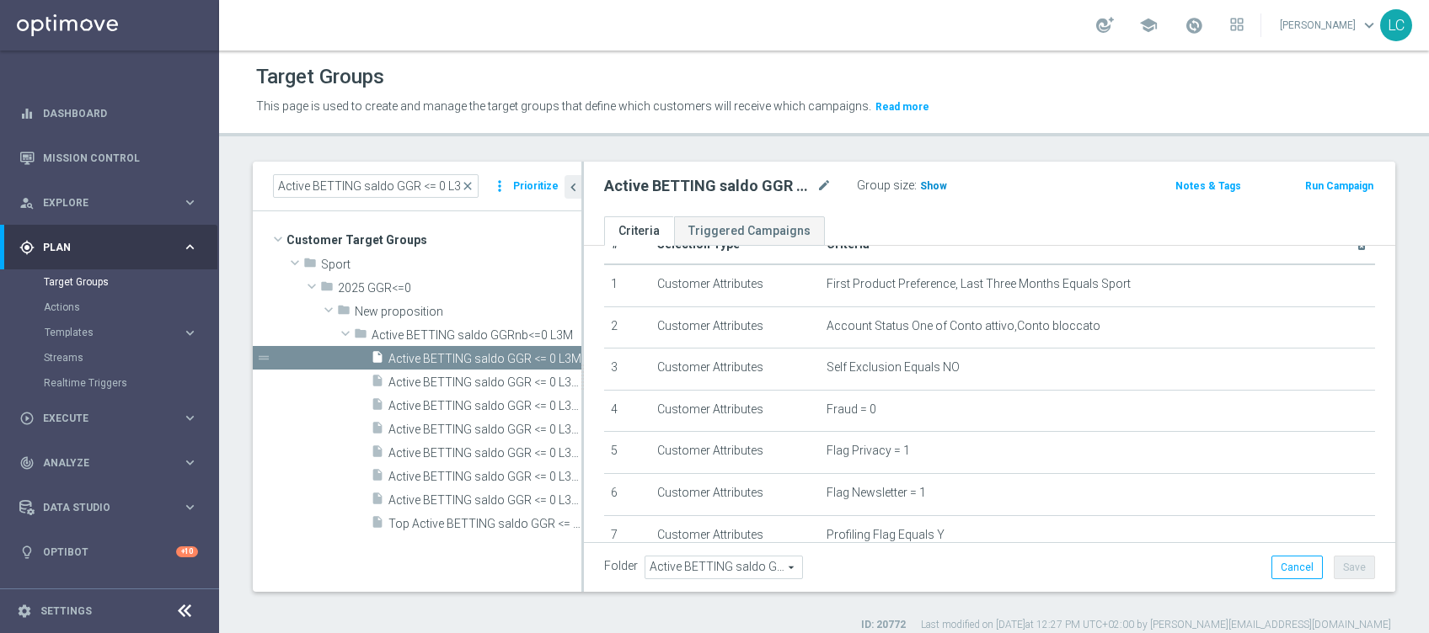
click at [934, 181] on span "Show" at bounding box center [933, 186] width 27 height 12
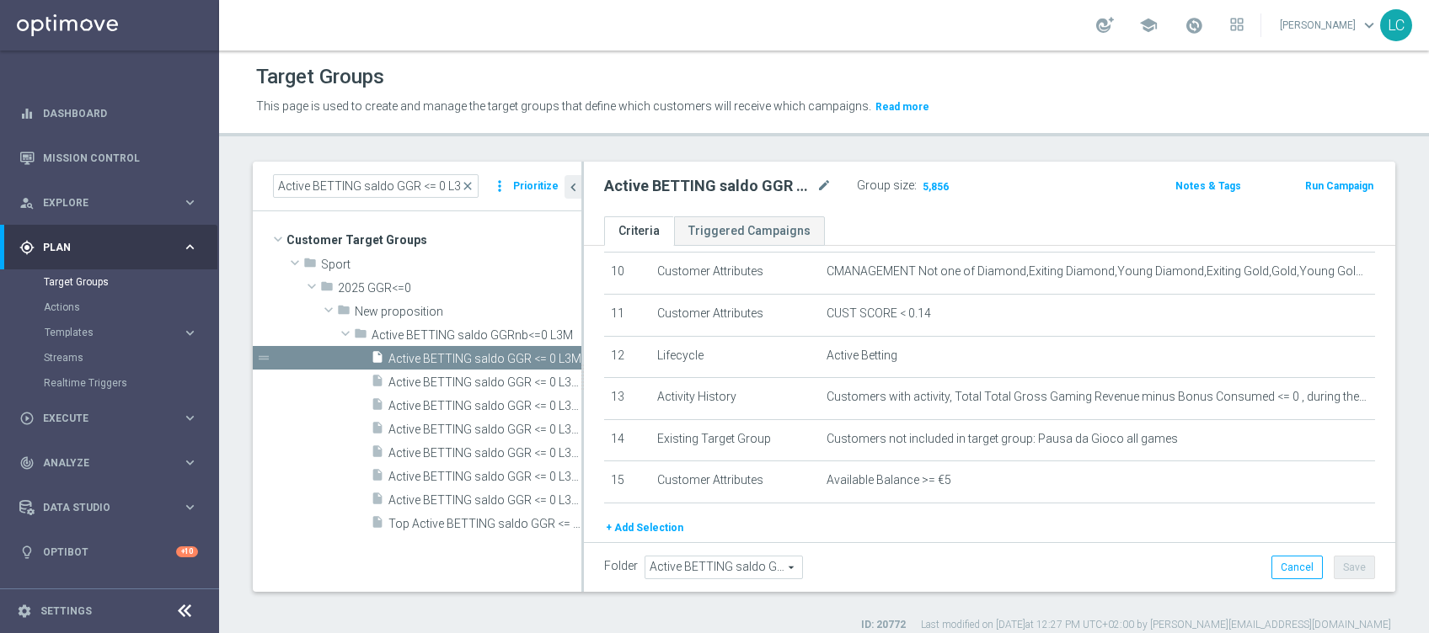
scroll to position [430, 0]
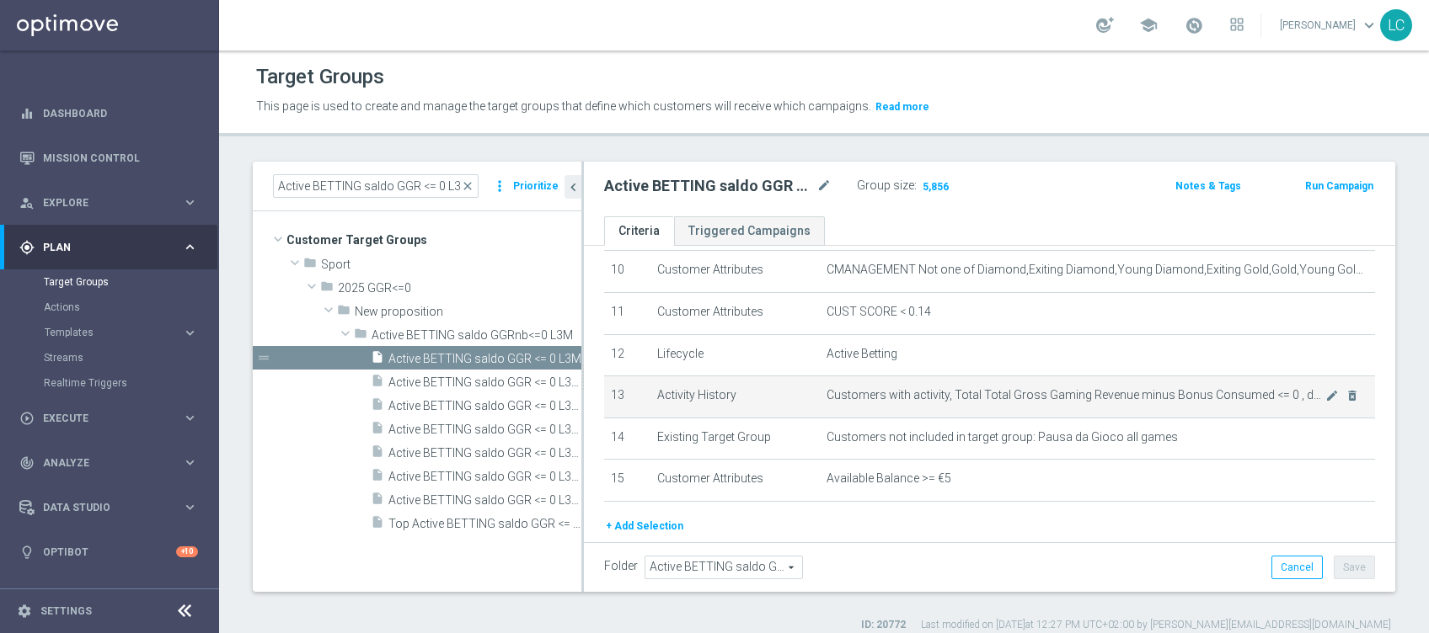
click at [933, 403] on span "Customers with activity, Total Total Gross Gaming Revenue minus Bonus Consumed …" at bounding box center [1075, 395] width 498 height 14
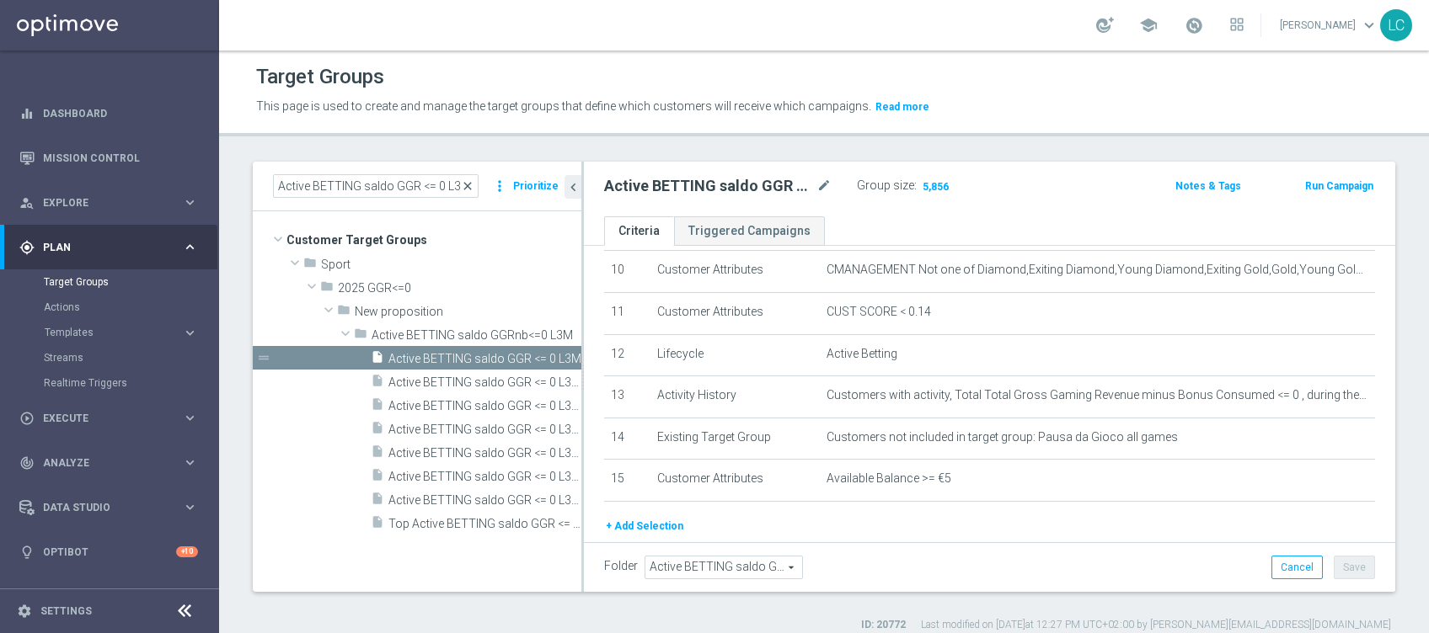
click at [468, 190] on span "close" at bounding box center [467, 185] width 13 height 13
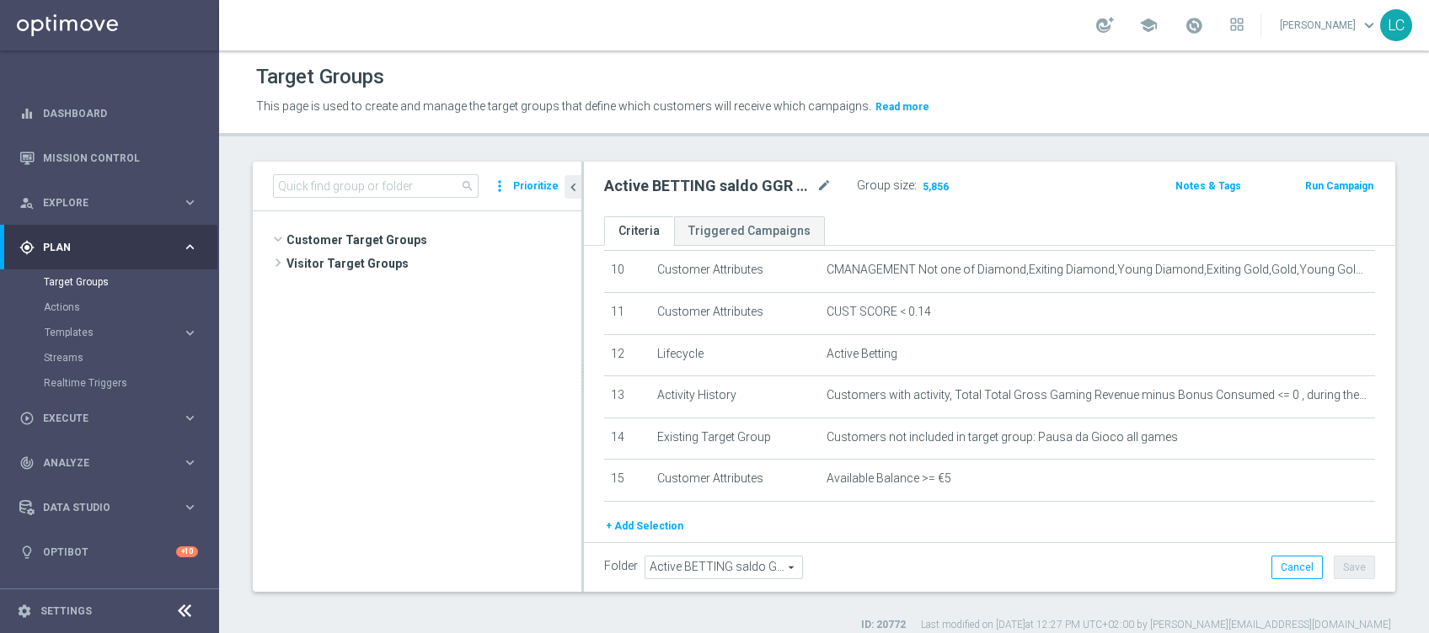
scroll to position [598, 0]
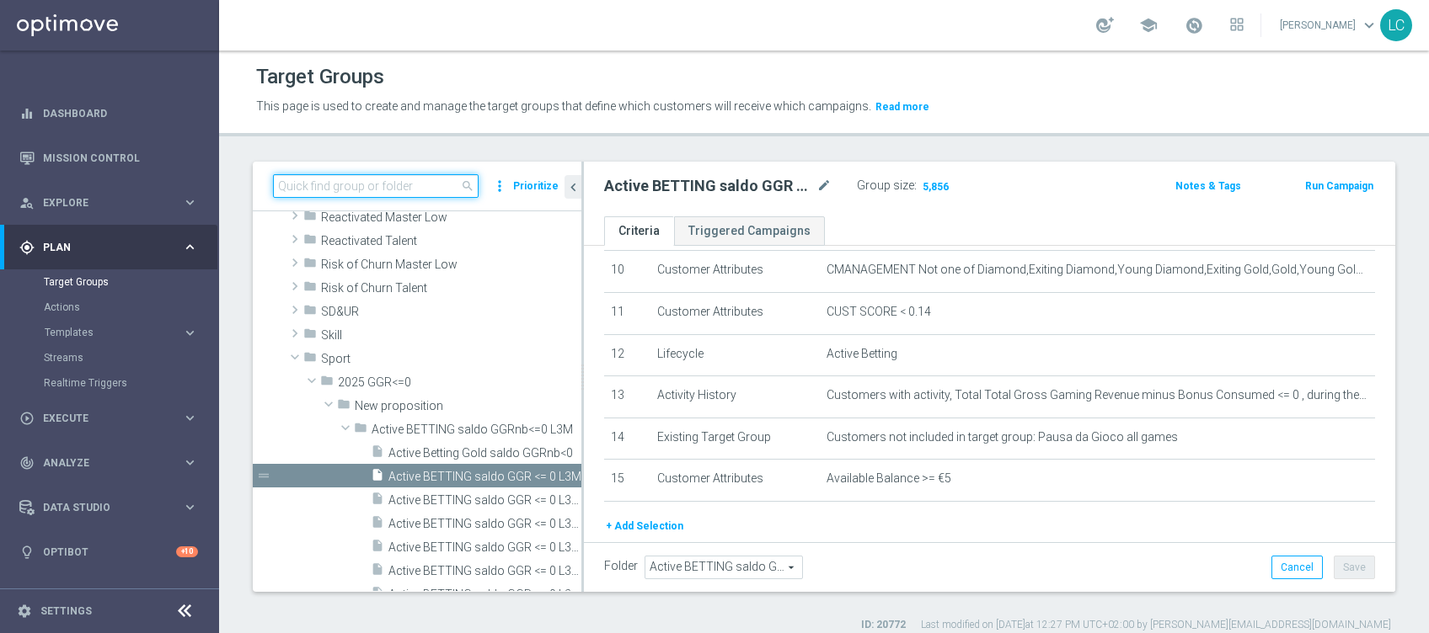
click at [449, 184] on input at bounding box center [376, 186] width 206 height 24
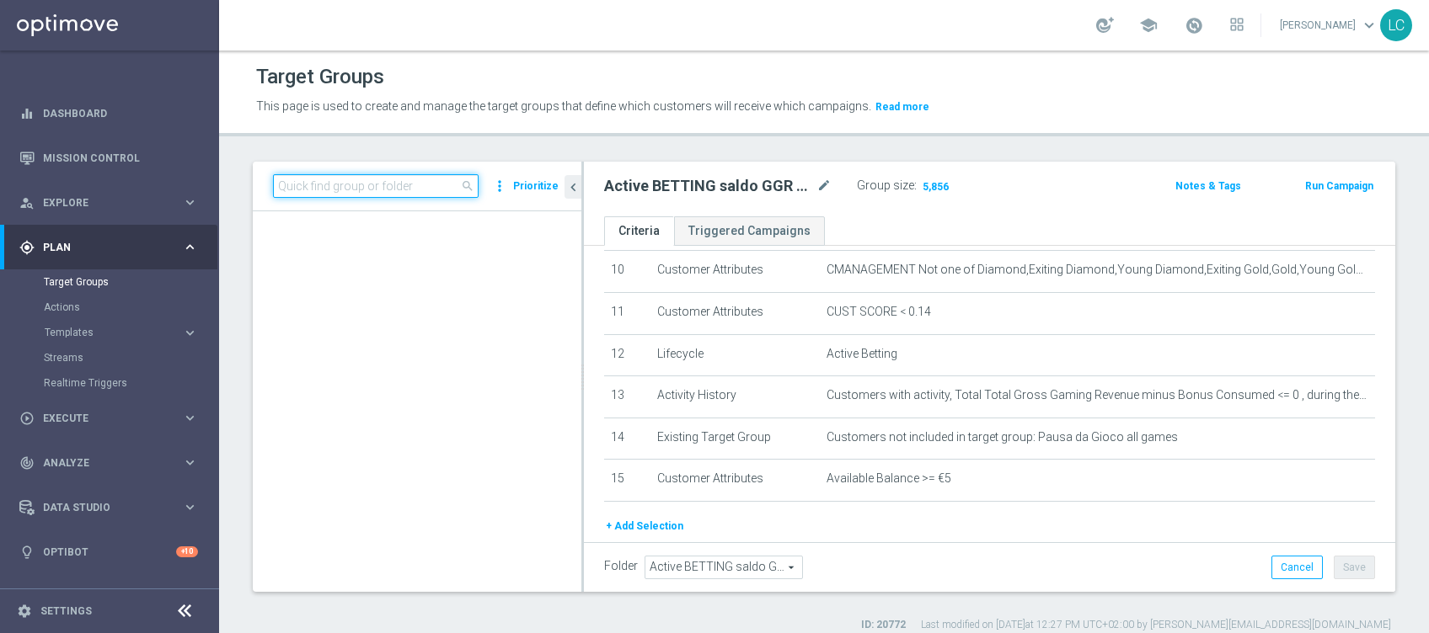
paste input "Active BETTING nosaldo GGR <= 0 L3M"
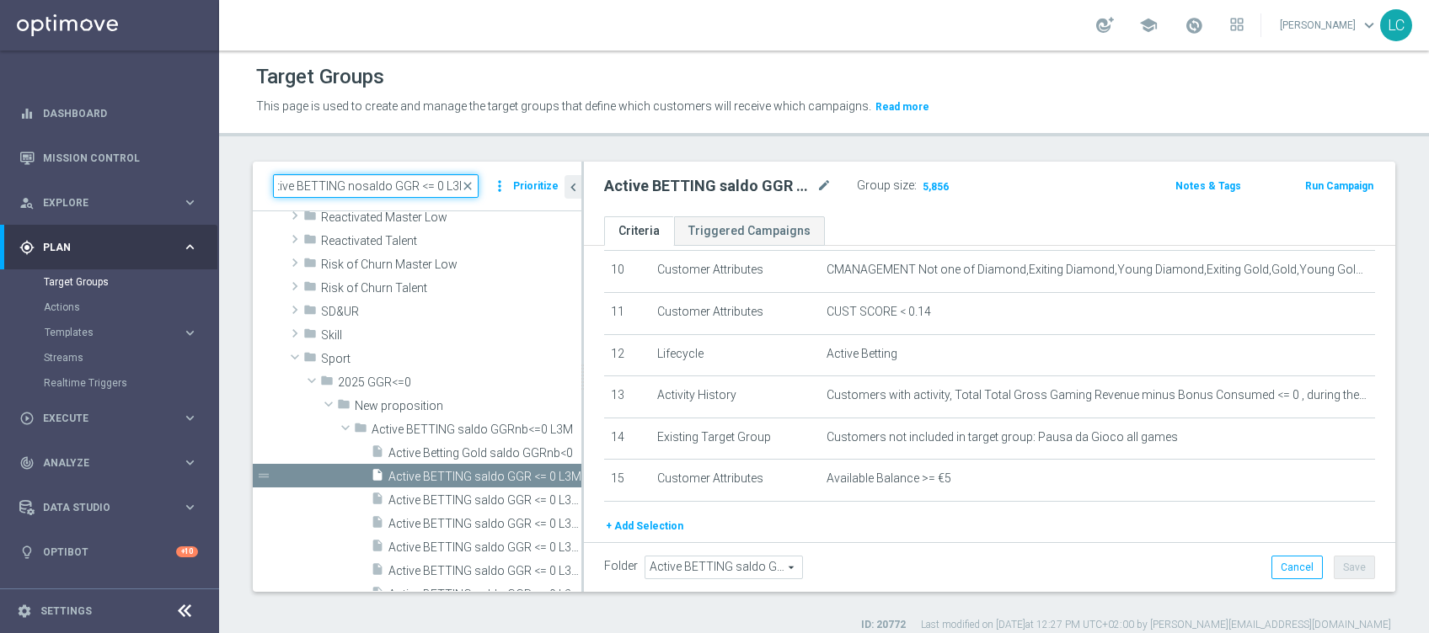
scroll to position [0, 0]
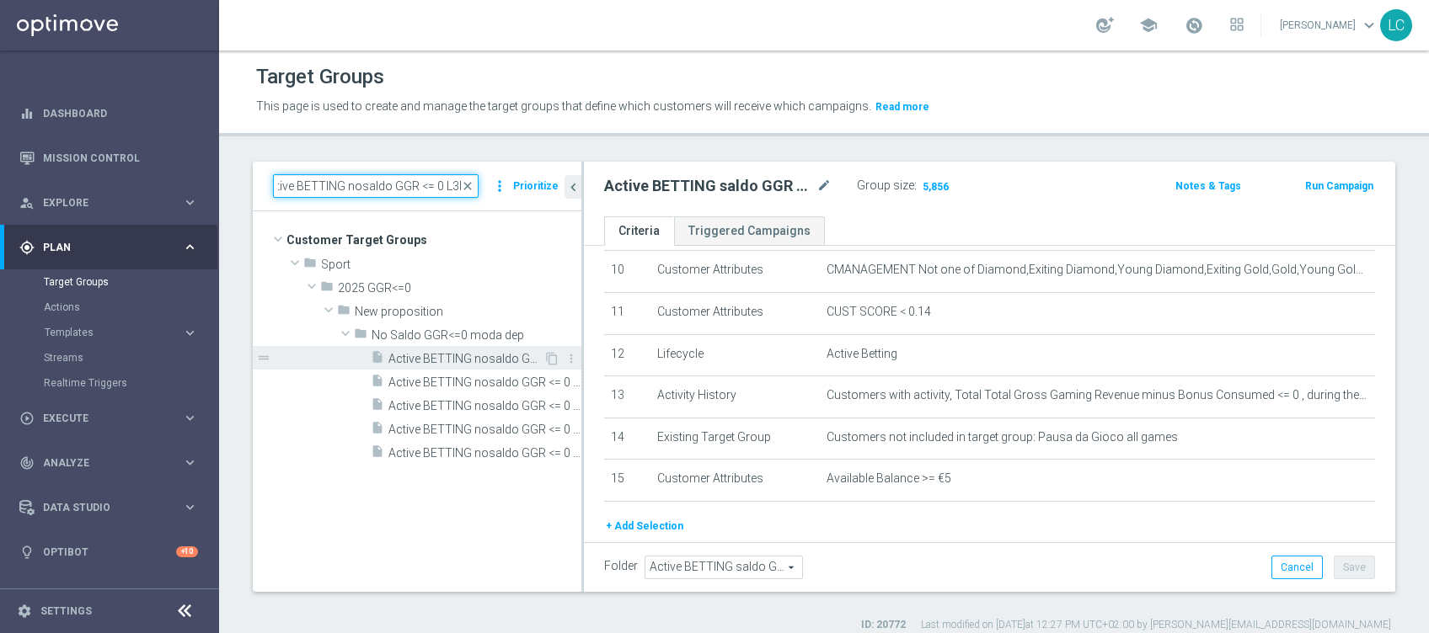
type input "Active BETTING nosaldo GGR <= 0 L3M"
click at [457, 352] on span "Active BETTING nosaldo GGR <= 0 L3M" at bounding box center [465, 359] width 155 height 14
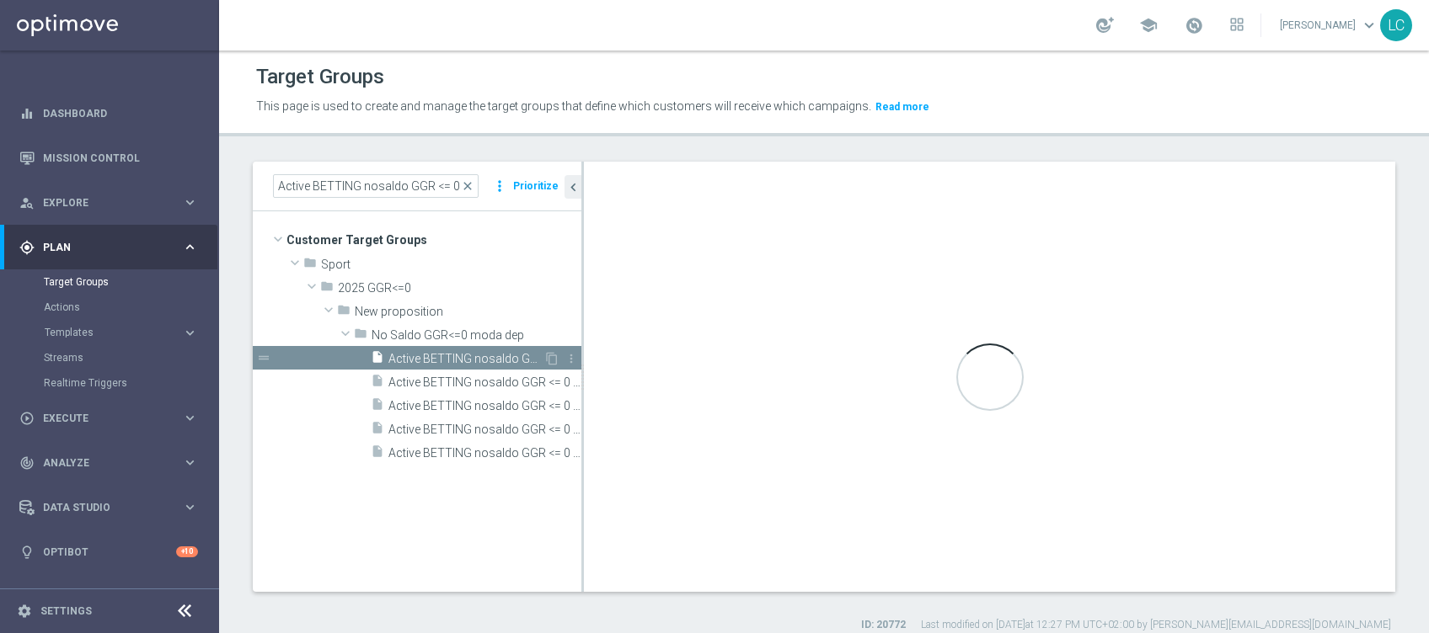
type input "No Saldo GGR<=0 moda dep"
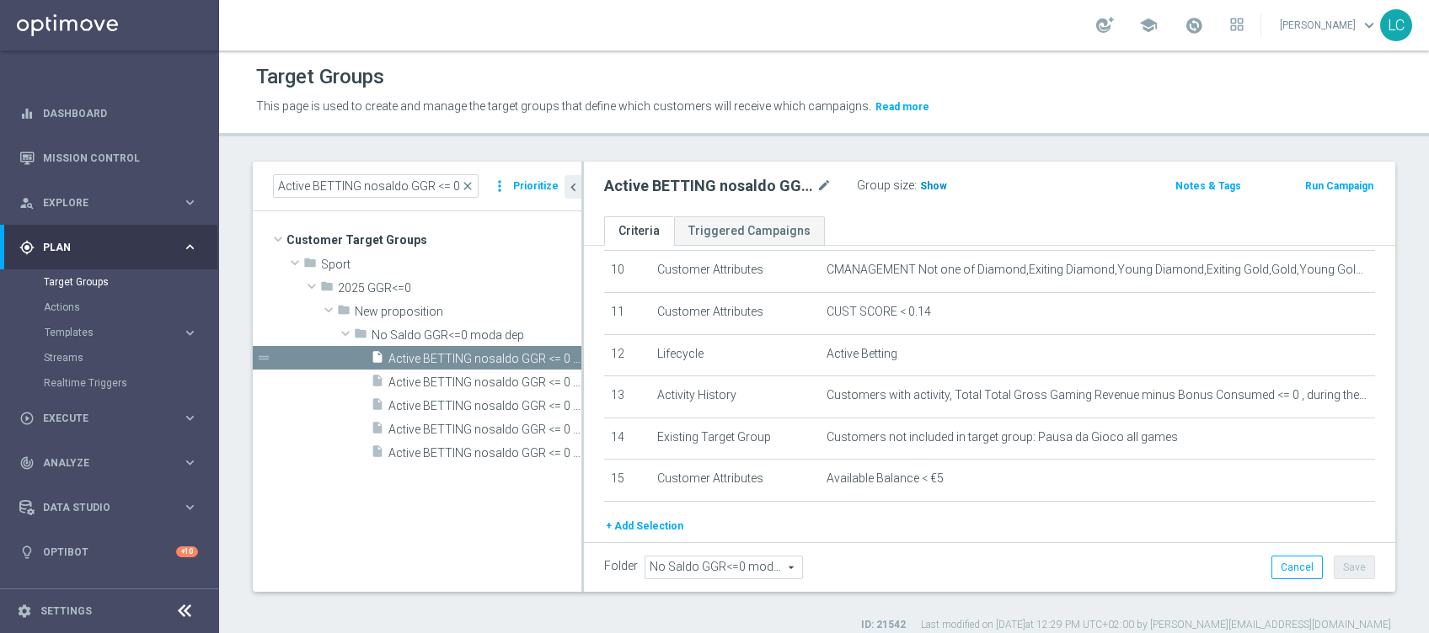
click at [929, 180] on span "Show" at bounding box center [933, 186] width 27 height 12
